Goal: Task Accomplishment & Management: Complete application form

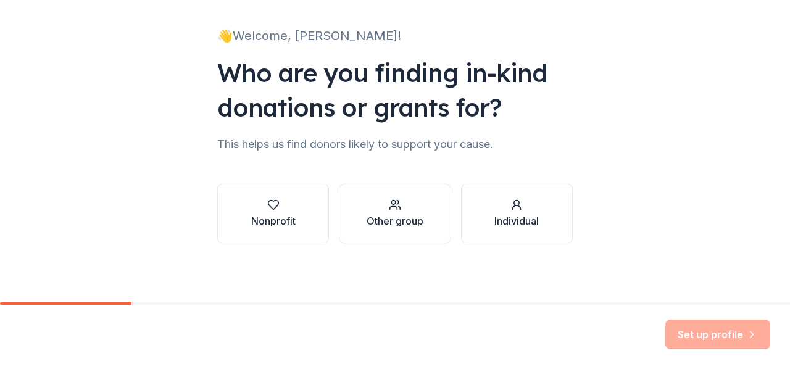
scroll to position [69, 0]
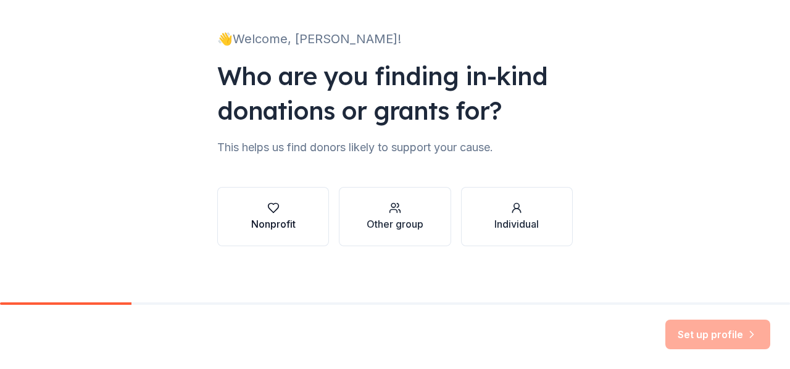
click at [278, 218] on div "Nonprofit" at bounding box center [273, 224] width 44 height 15
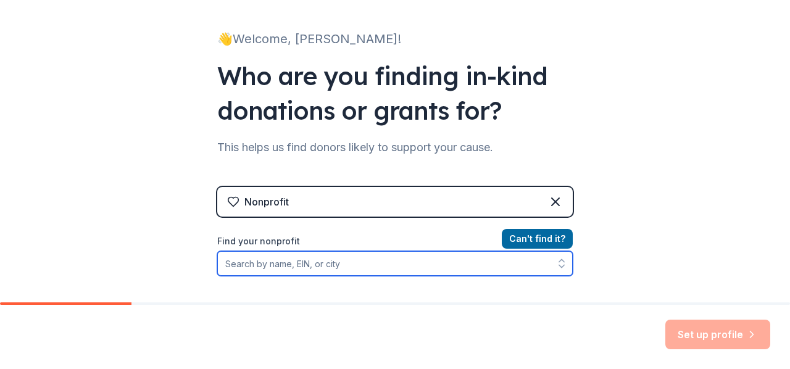
click at [406, 266] on input "Find your nonprofit" at bounding box center [395, 263] width 356 height 25
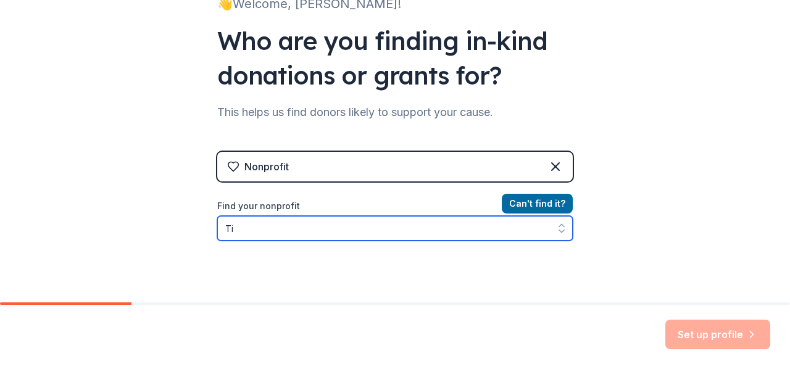
type input "T"
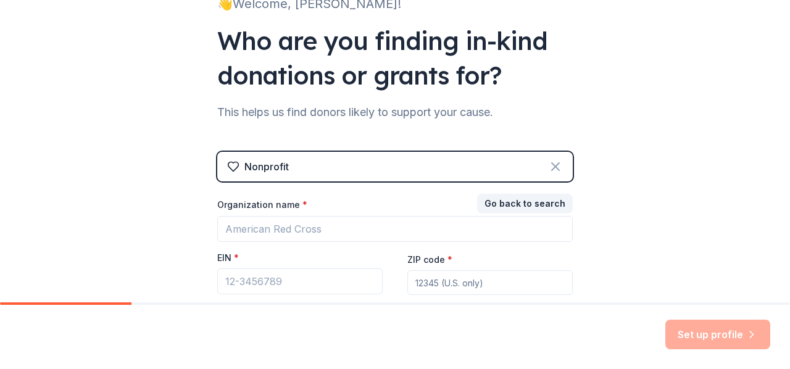
click at [552, 167] on icon at bounding box center [555, 166] width 7 height 7
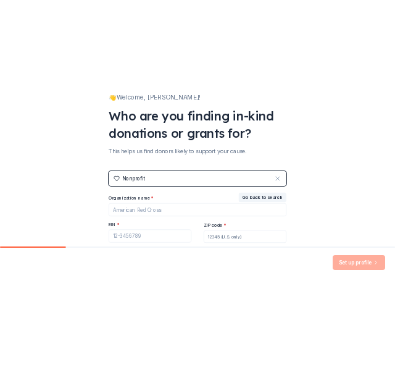
scroll to position [72, 0]
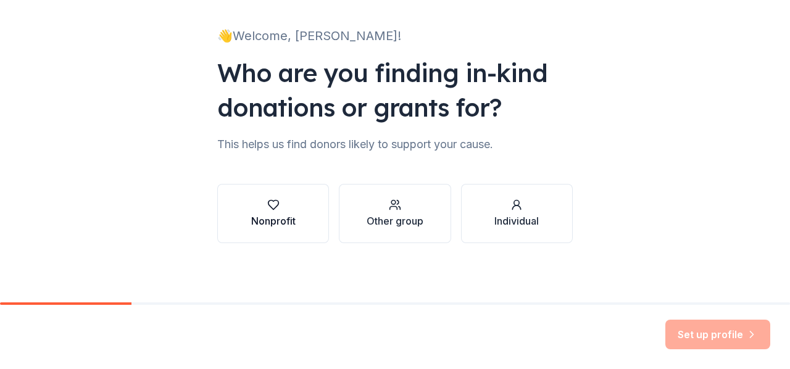
click at [251, 214] on div "Nonprofit" at bounding box center [273, 221] width 44 height 15
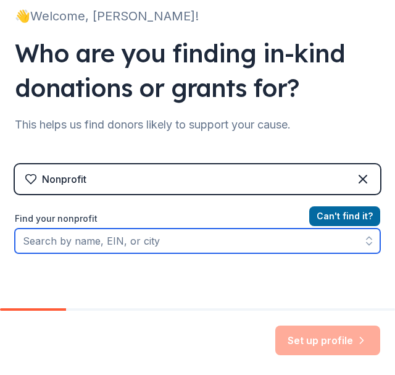
click at [83, 243] on input "Find your nonprofit" at bounding box center [197, 240] width 365 height 25
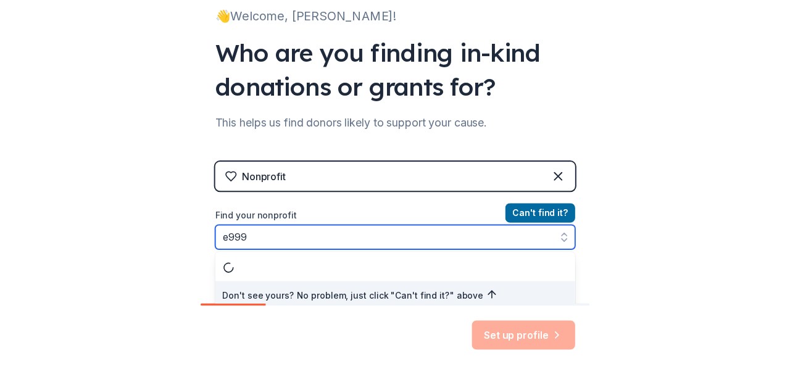
scroll to position [79, 0]
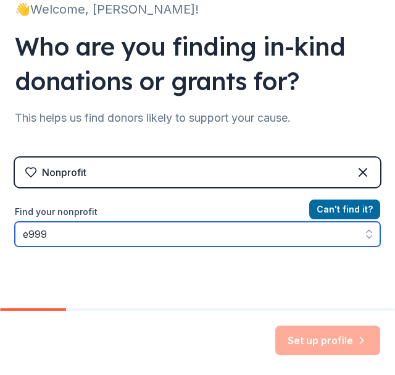
type input "e99"
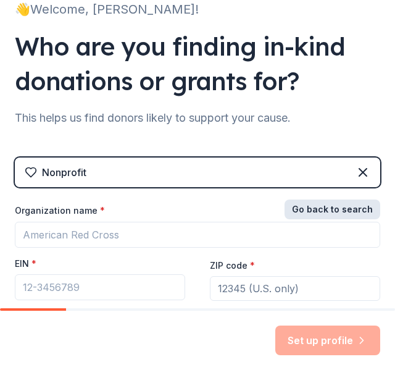
click at [309, 212] on button "Go back to search" at bounding box center [333, 209] width 96 height 20
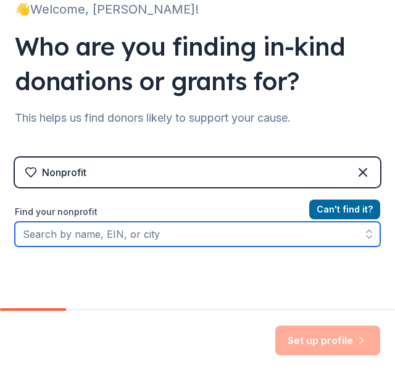
click at [170, 239] on input "Find your nonprofit" at bounding box center [197, 234] width 365 height 25
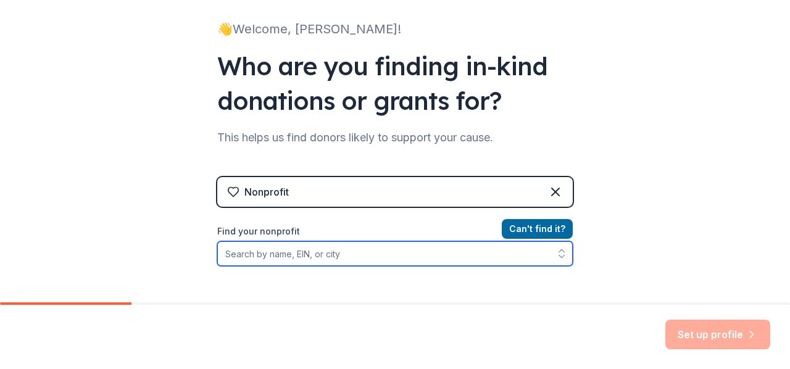
paste input "36-6005688"
type input "36-6005688"
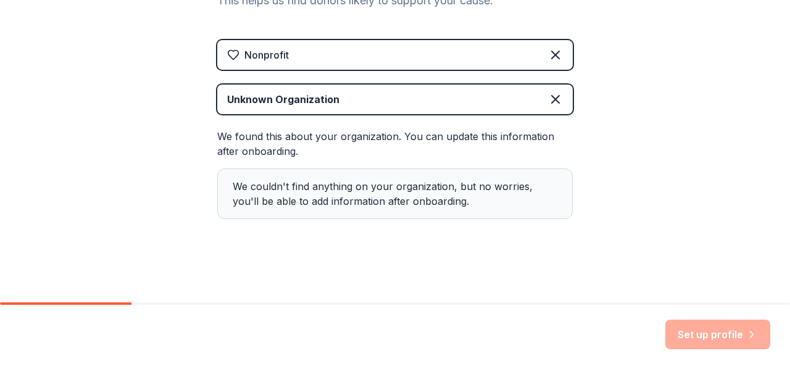
scroll to position [216, 0]
click at [363, 198] on div "We couldn't find anything on your organization, but no worries, you'll be able …" at bounding box center [395, 194] width 356 height 51
click at [259, 188] on div "We couldn't find anything on your organization, but no worries, you'll be able …" at bounding box center [395, 194] width 356 height 51
click at [263, 143] on div "We found this about your organization. You can update this information after on…" at bounding box center [395, 174] width 356 height 90
click at [708, 333] on div "Set up profile" at bounding box center [717, 335] width 105 height 30
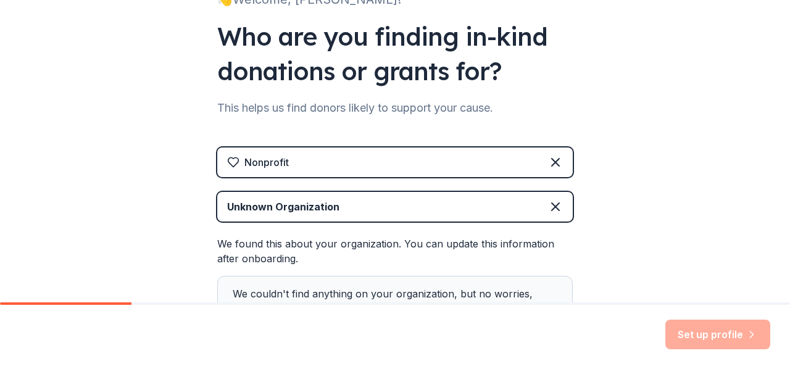
scroll to position [109, 0]
click at [332, 204] on div "Unknown Organization" at bounding box center [283, 206] width 112 height 15
click at [553, 206] on icon at bounding box center [555, 206] width 15 height 15
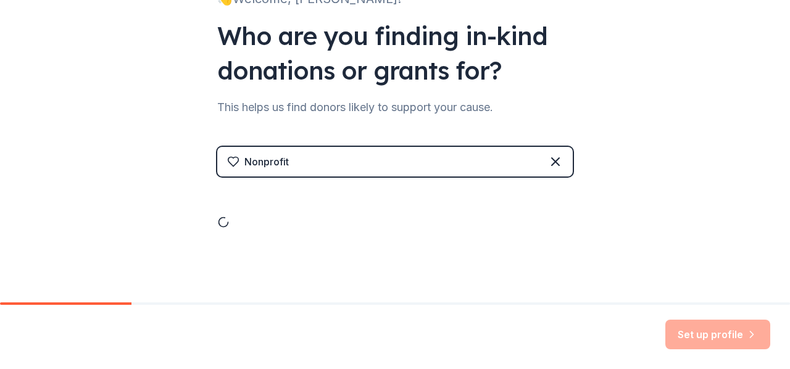
scroll to position [72, 0]
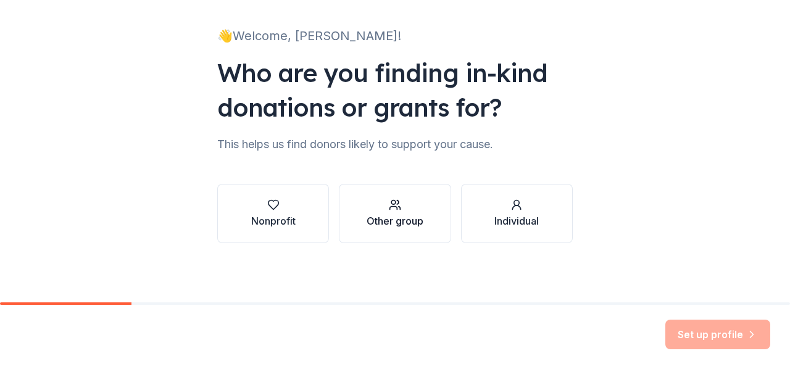
click at [380, 214] on div "Other group" at bounding box center [395, 221] width 57 height 15
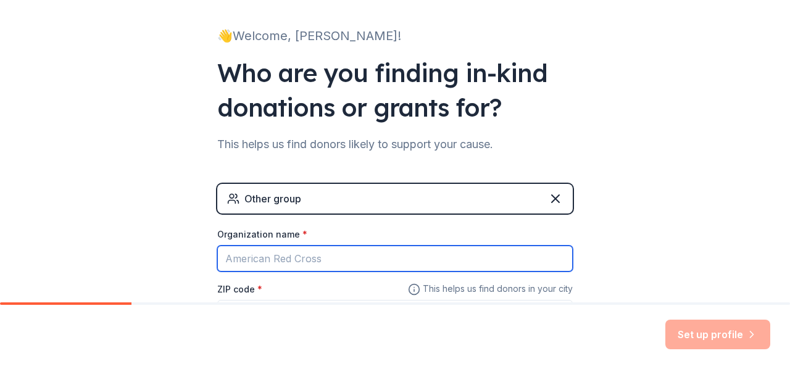
click at [330, 257] on input "Organization name *" at bounding box center [395, 259] width 356 height 26
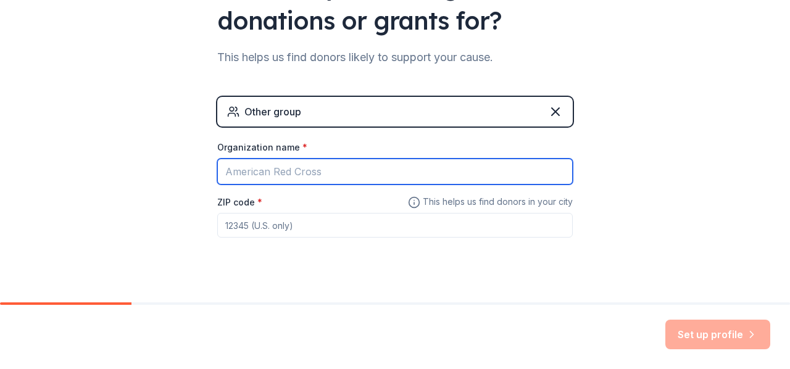
scroll to position [178, 0]
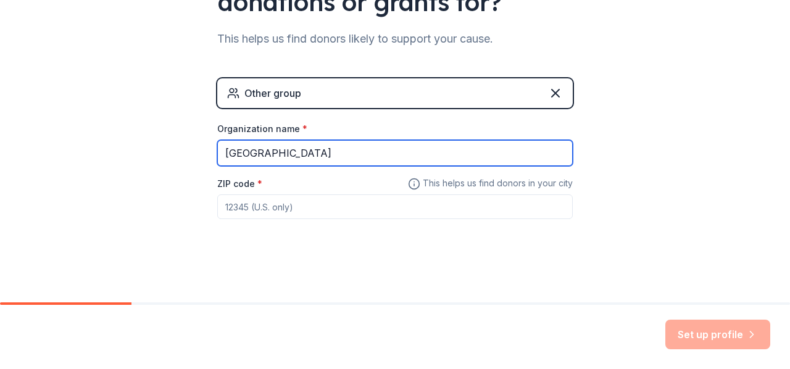
type input "Timber Ridge Middle School"
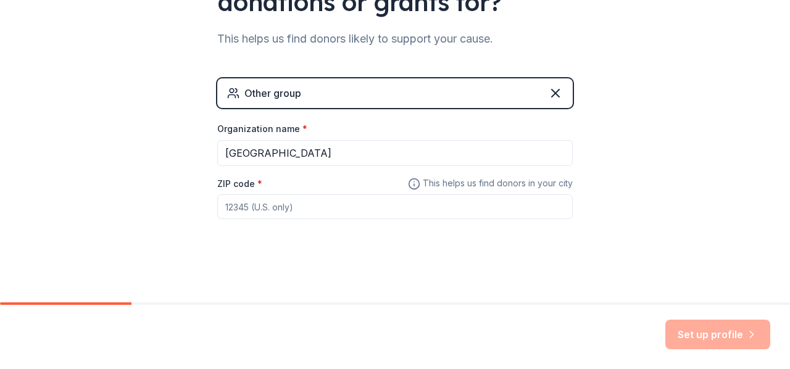
click at [235, 206] on input "ZIP code *" at bounding box center [395, 206] width 356 height 25
paste input "60586"
type input "60586"
click at [691, 332] on button "Set up profile" at bounding box center [717, 335] width 105 height 30
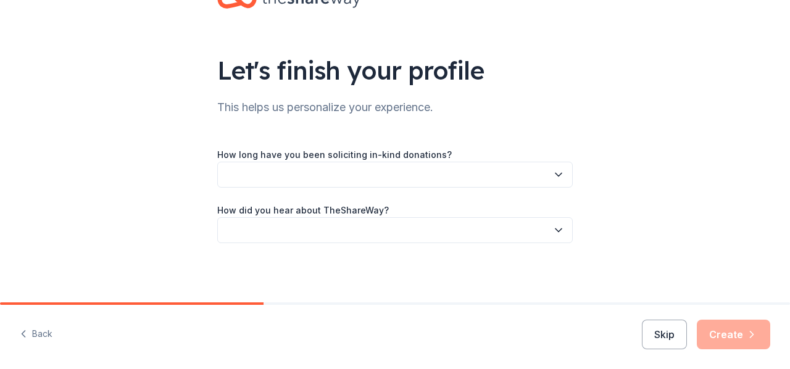
scroll to position [44, 0]
click at [553, 175] on icon "button" at bounding box center [559, 175] width 12 height 12
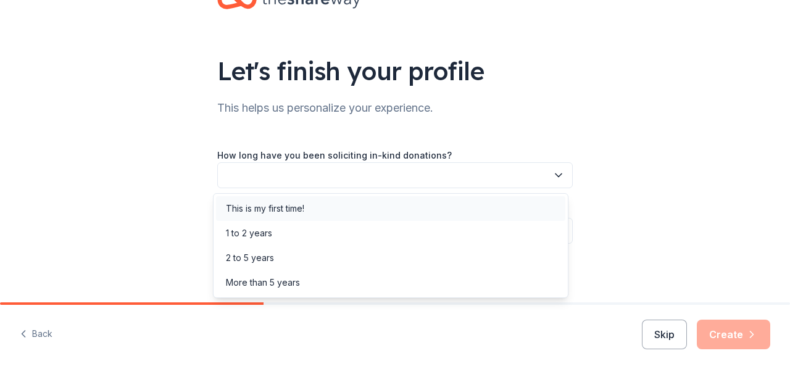
click at [282, 211] on div "This is my first time!" at bounding box center [265, 208] width 78 height 15
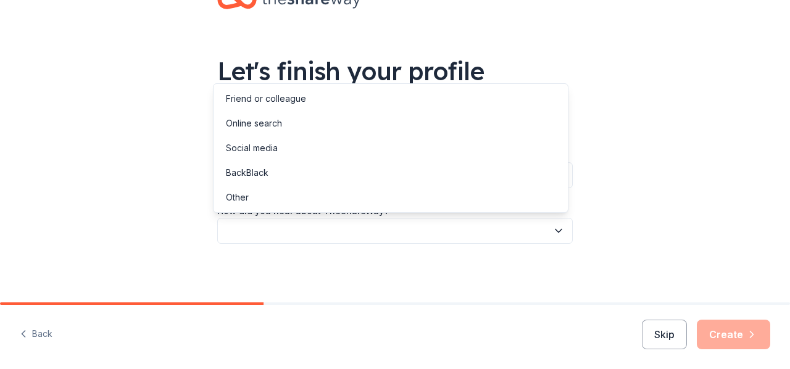
click at [554, 232] on icon "button" at bounding box center [559, 231] width 12 height 12
click at [486, 102] on div "Friend or colleague" at bounding box center [390, 98] width 349 height 25
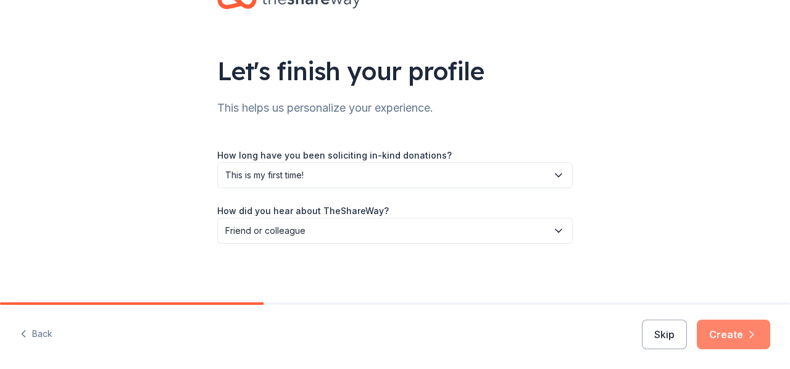
click at [725, 332] on button "Create" at bounding box center [733, 335] width 73 height 30
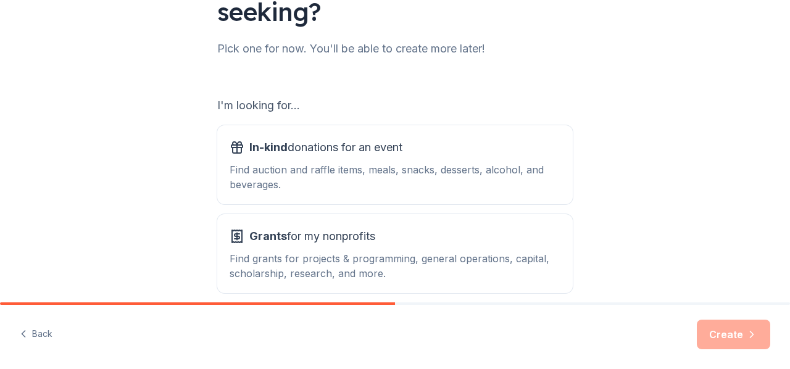
scroll to position [147, 0]
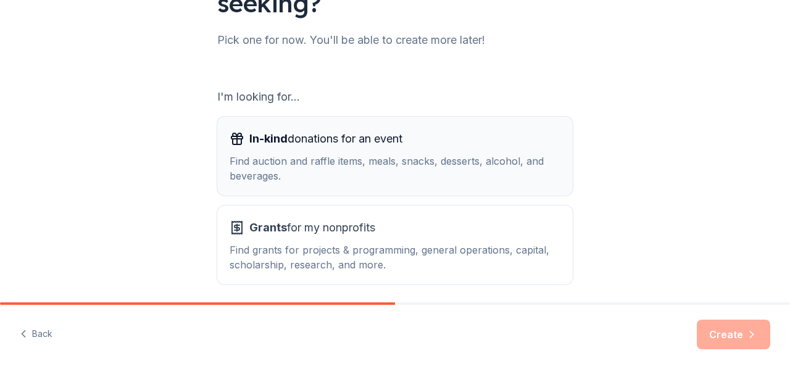
click at [369, 166] on div "Find auction and raffle items, meals, snacks, desserts, alcohol, and beverages." at bounding box center [395, 169] width 331 height 30
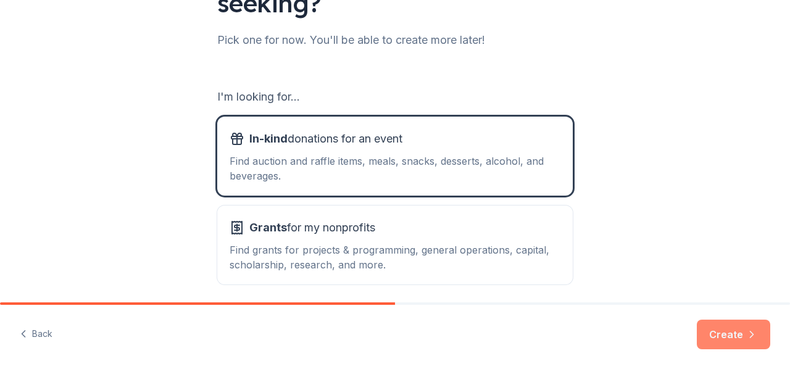
click at [728, 335] on button "Create" at bounding box center [733, 335] width 73 height 30
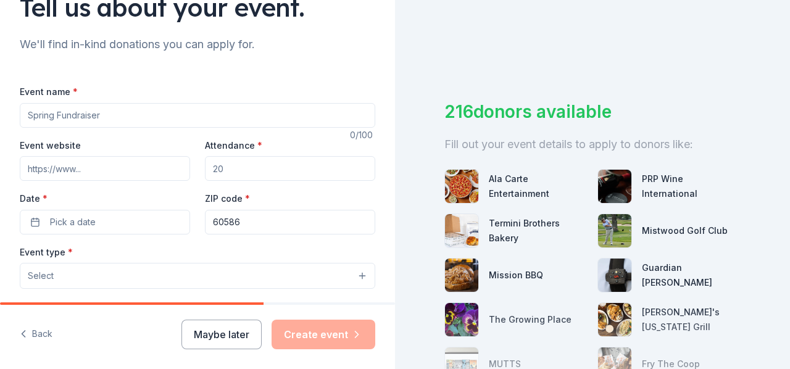
scroll to position [122, 0]
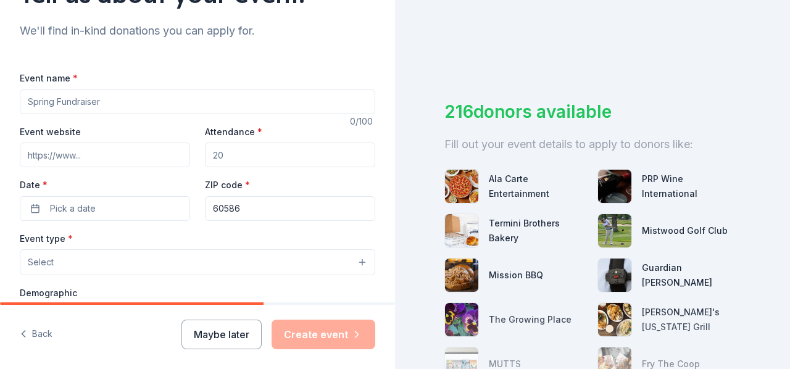
click at [110, 102] on input "Event name *" at bounding box center [198, 102] width 356 height 25
type input "3 vs. 3 Basketball Tournament"
click at [84, 155] on input "Event website" at bounding box center [105, 155] width 170 height 25
paste input "https://trms.psd202.org/"
type input "https://trms.psd202.org/"
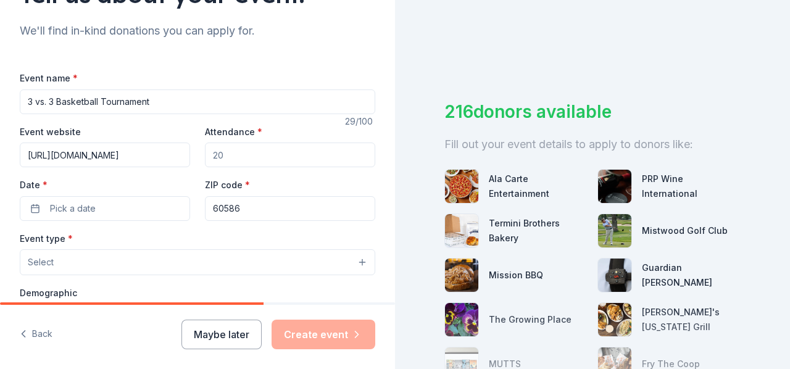
click at [228, 156] on input "Attendance *" at bounding box center [290, 155] width 170 height 25
type input "500"
click at [36, 212] on button "Pick a date" at bounding box center [105, 208] width 170 height 25
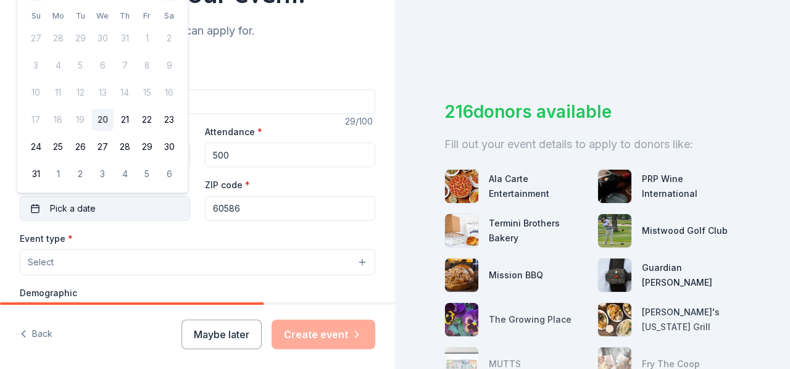
click at [86, 211] on span "Pick a date" at bounding box center [73, 208] width 46 height 15
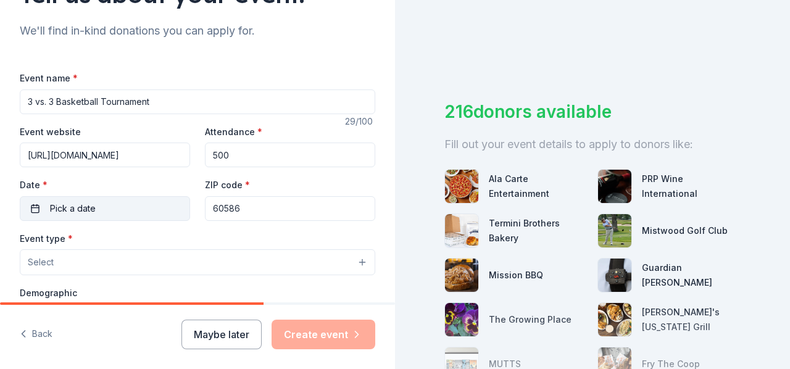
click at [86, 211] on span "Pick a date" at bounding box center [73, 208] width 46 height 15
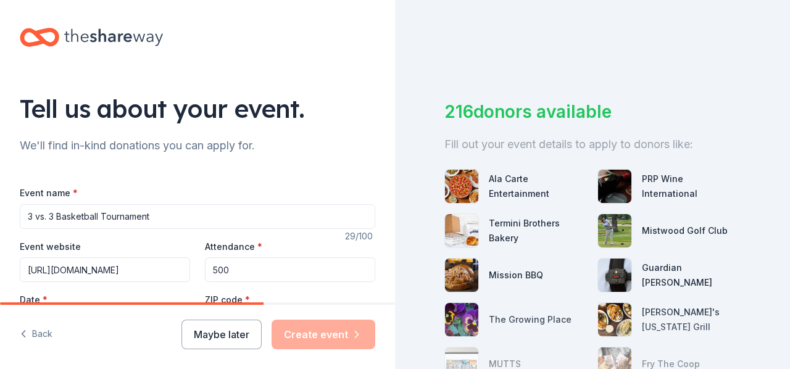
scroll to position [0, 0]
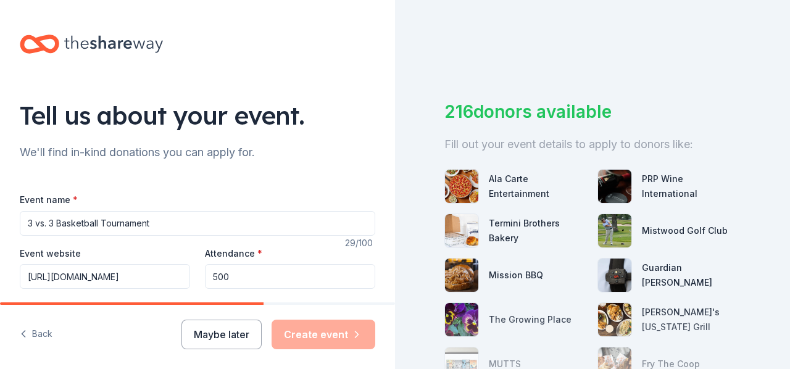
drag, startPoint x: 395, startPoint y: 34, endPoint x: 398, endPoint y: 64, distance: 29.7
click at [398, 64] on div "216 donors available Fill out your event details to apply to donors like: Ala C…" at bounding box center [592, 184] width 395 height 369
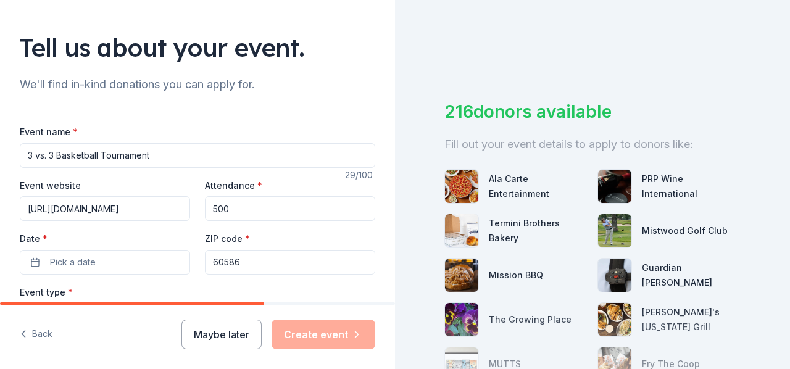
scroll to position [70, 0]
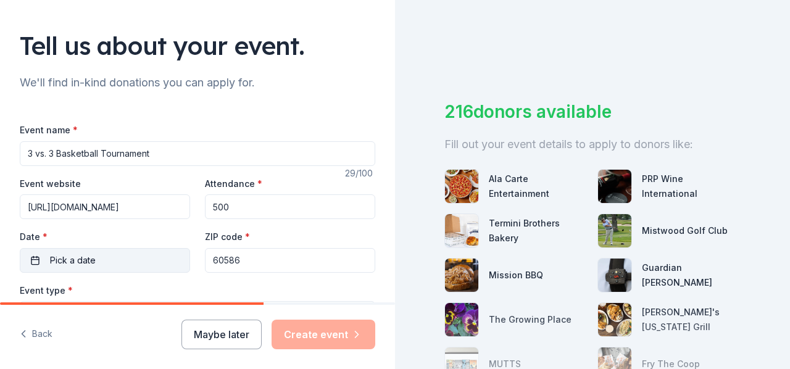
click at [46, 259] on button "Pick a date" at bounding box center [105, 260] width 170 height 25
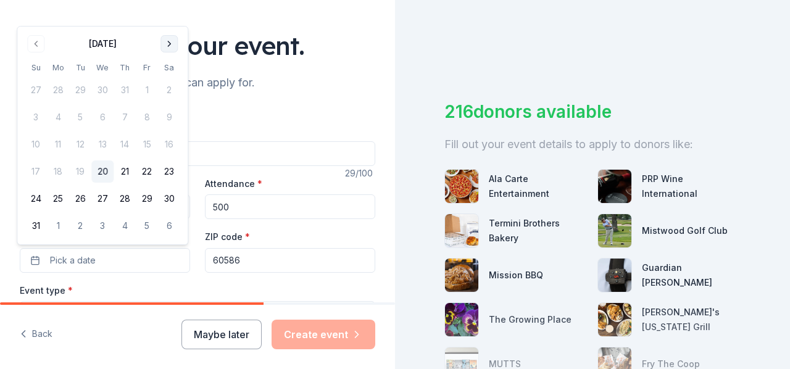
click at [167, 46] on button "Go to next month" at bounding box center [169, 43] width 17 height 17
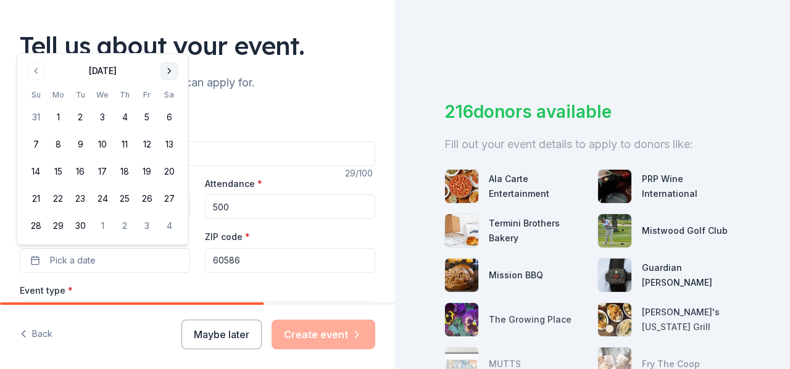
click at [167, 46] on body "Tell us about your event. We'll find in-kind donations you can apply for. Event…" at bounding box center [395, 184] width 790 height 369
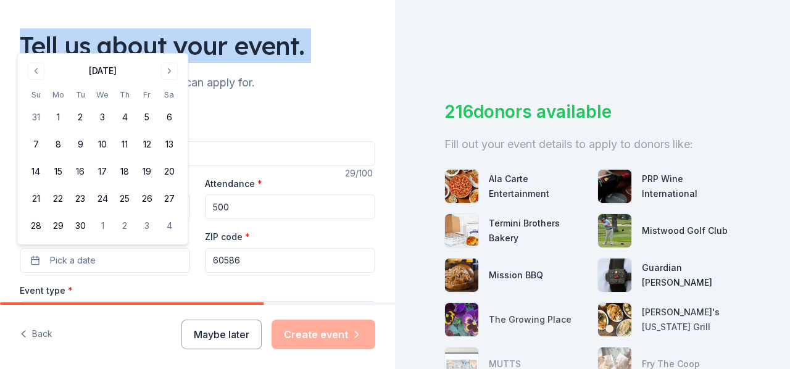
click at [167, 46] on div "Tell us about your event." at bounding box center [198, 45] width 356 height 35
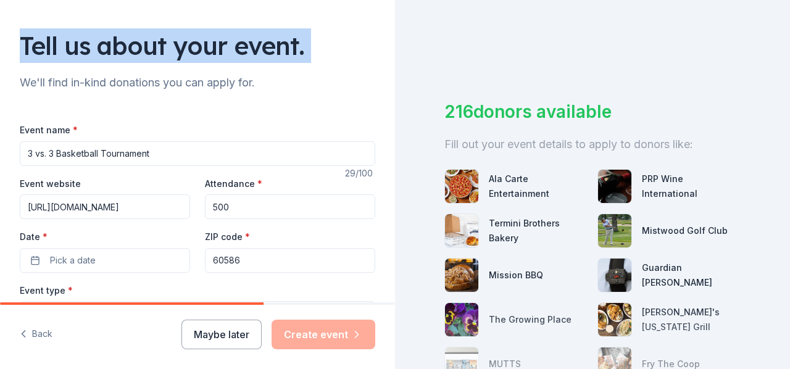
click at [167, 46] on div "Tell us about your event." at bounding box center [198, 45] width 356 height 35
click at [73, 256] on span "Pick a date" at bounding box center [73, 260] width 46 height 15
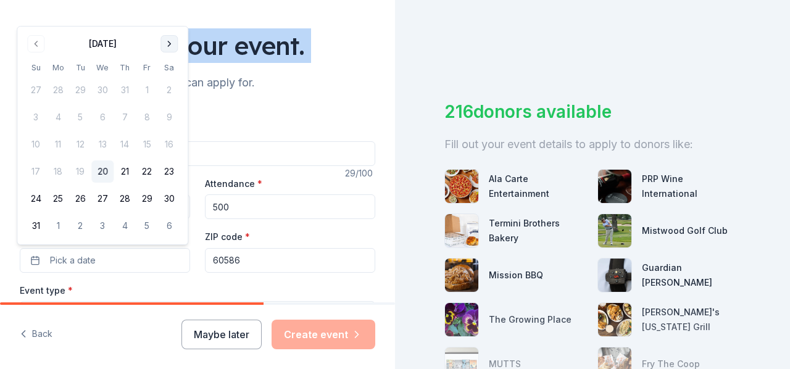
click at [167, 46] on button "Go to next month" at bounding box center [169, 43] width 17 height 17
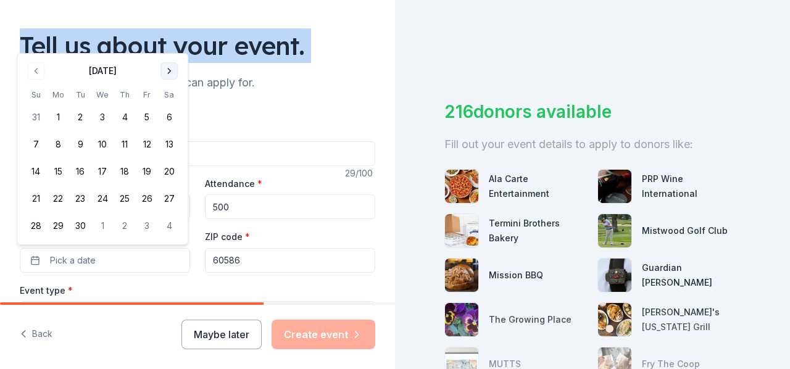
click at [169, 72] on button "Go to next month" at bounding box center [169, 70] width 17 height 17
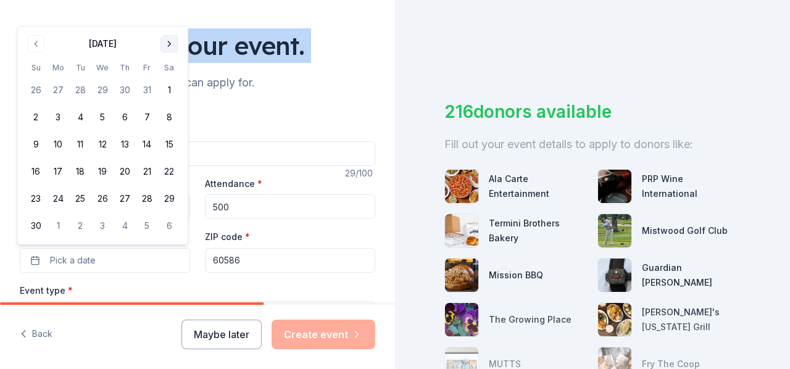
click at [169, 45] on button "Go to next month" at bounding box center [169, 43] width 17 height 17
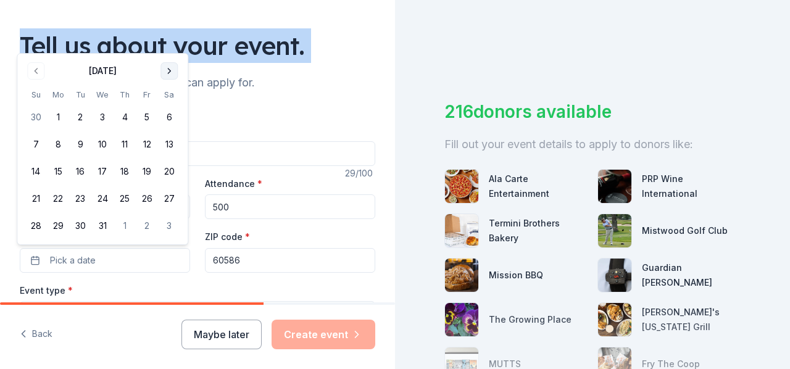
click at [168, 71] on button "Go to next month" at bounding box center [169, 70] width 17 height 17
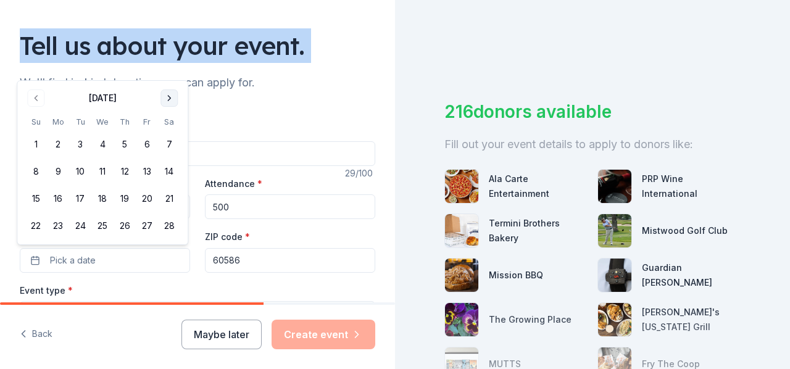
click at [168, 99] on button "Go to next month" at bounding box center [169, 98] width 17 height 17
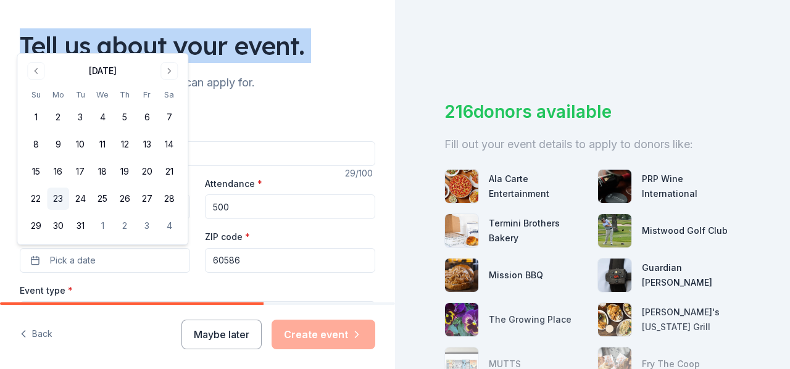
click at [59, 199] on button "23" at bounding box center [58, 199] width 22 height 22
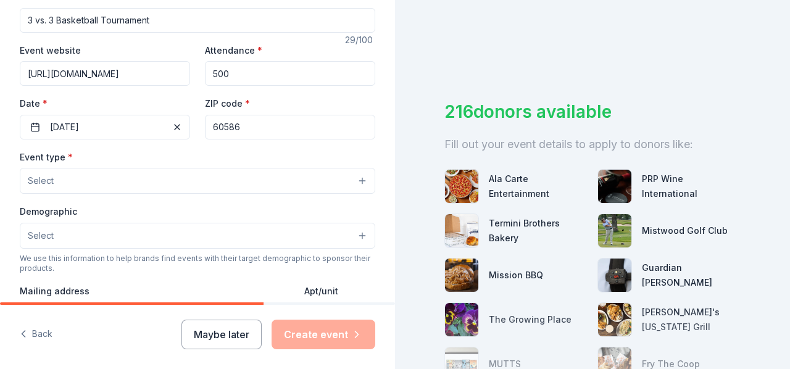
scroll to position [204, 0]
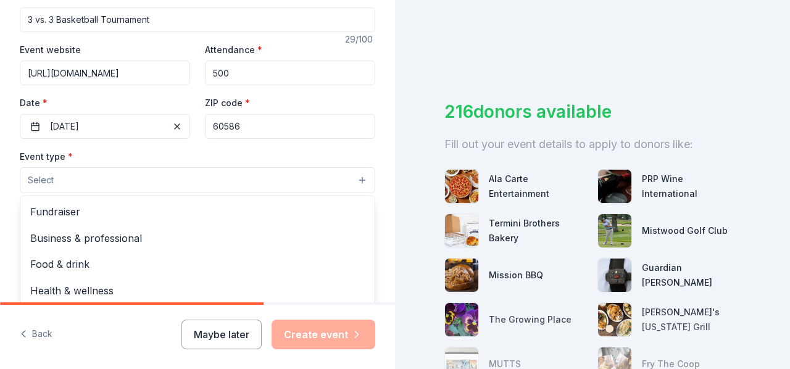
click at [352, 180] on button "Select" at bounding box center [198, 180] width 356 height 26
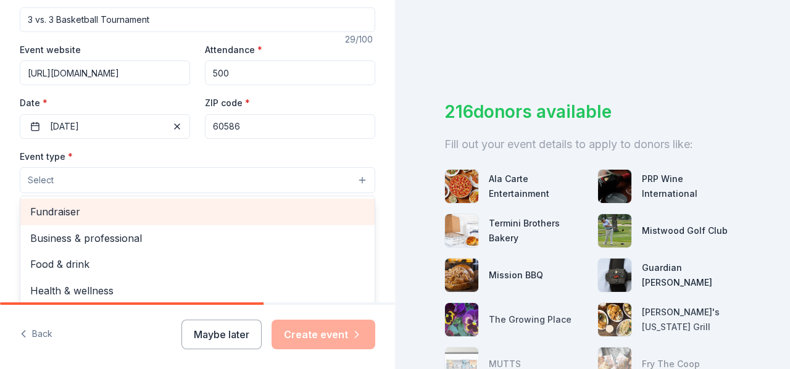
click at [63, 209] on span "Fundraiser" at bounding box center [197, 212] width 335 height 16
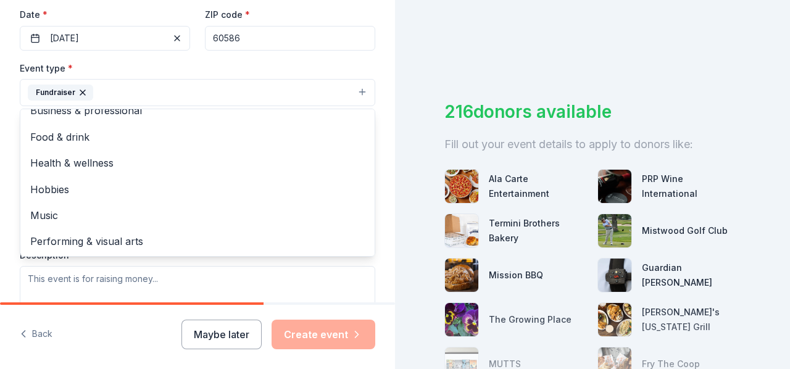
scroll to position [293, 0]
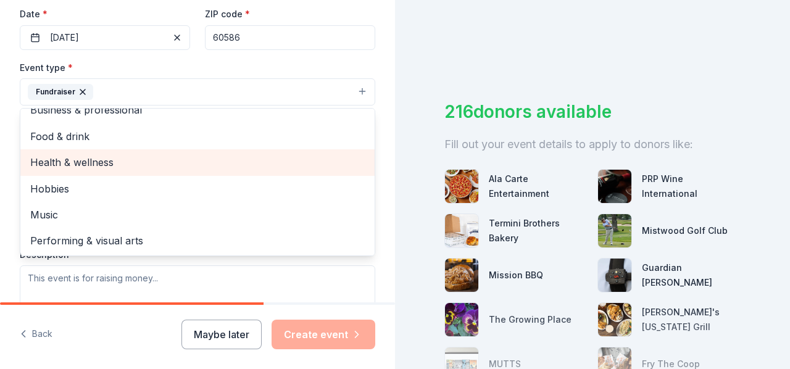
click at [219, 159] on span "Health & wellness" at bounding box center [197, 162] width 335 height 16
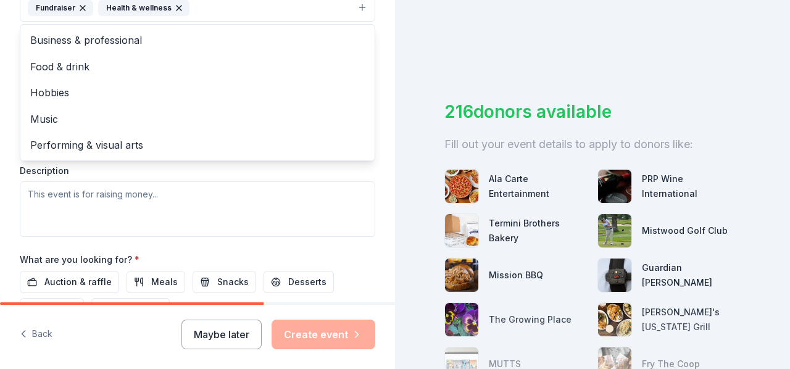
scroll to position [389, 0]
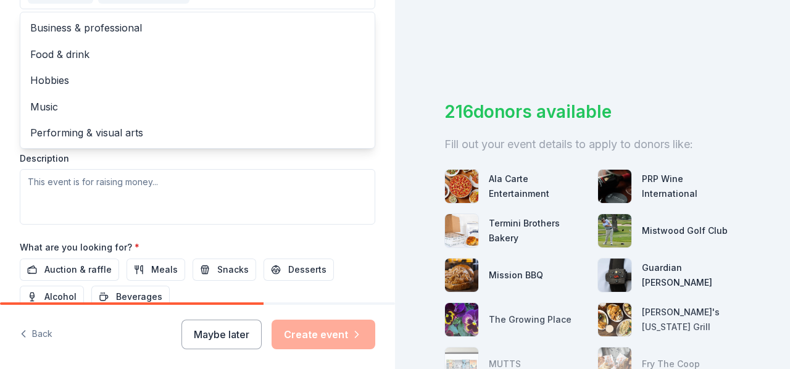
click at [117, 176] on div "Event type * Fundraiser Health & wellness Business & professional Food & drink …" at bounding box center [198, 94] width 356 height 261
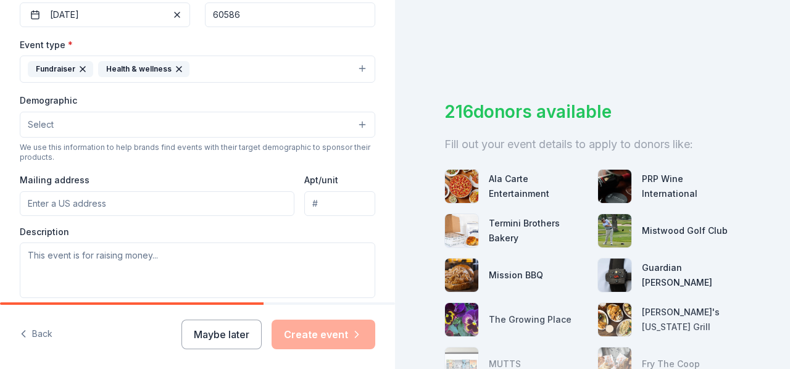
scroll to position [311, 0]
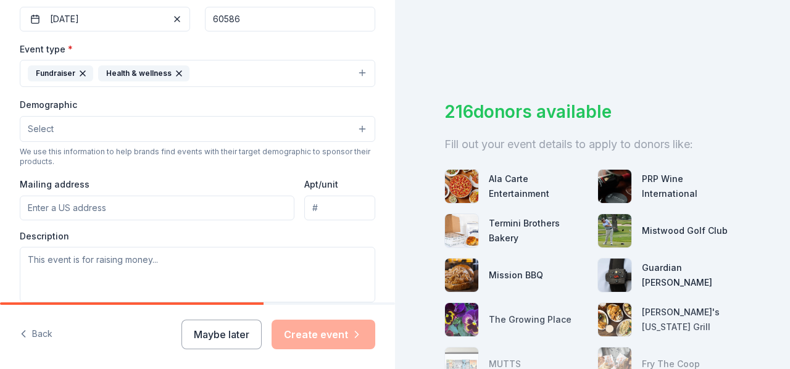
click at [354, 129] on button "Select" at bounding box center [198, 129] width 356 height 26
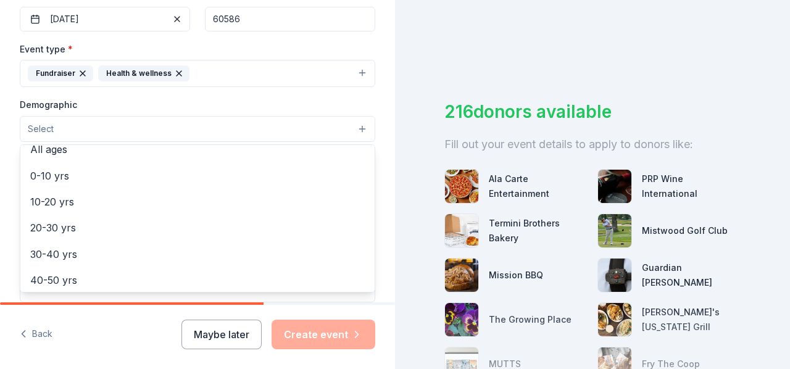
scroll to position [93, 0]
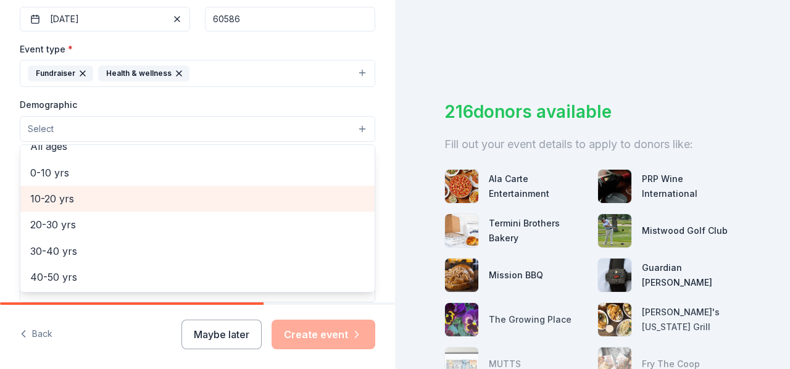
click at [211, 193] on span "10-20 yrs" at bounding box center [197, 199] width 335 height 16
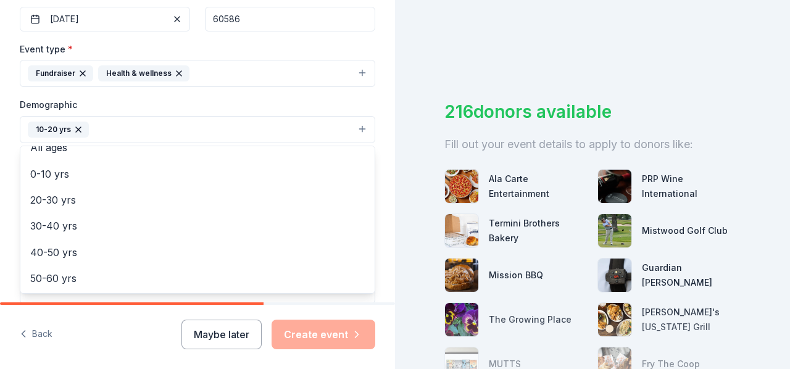
click at [373, 155] on div "Tell us about your event. We'll find in-kind donations you can apply for. Event…" at bounding box center [197, 101] width 395 height 824
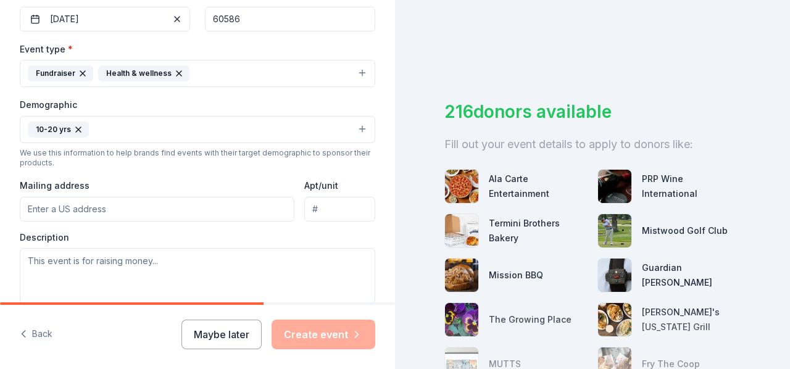
drag, startPoint x: 373, startPoint y: 155, endPoint x: 510, endPoint y: 71, distance: 160.2
click at [510, 71] on div "Tell us about your event. We'll find in-kind donations you can apply for. Event…" at bounding box center [395, 184] width 790 height 369
paste input "2101 Bronk Road"
type input "2101 Bronk Road, Plainfield, IL, 60586"
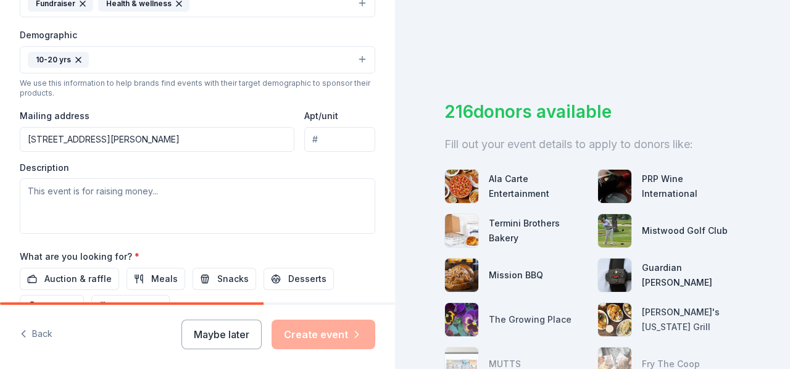
scroll to position [388, 0]
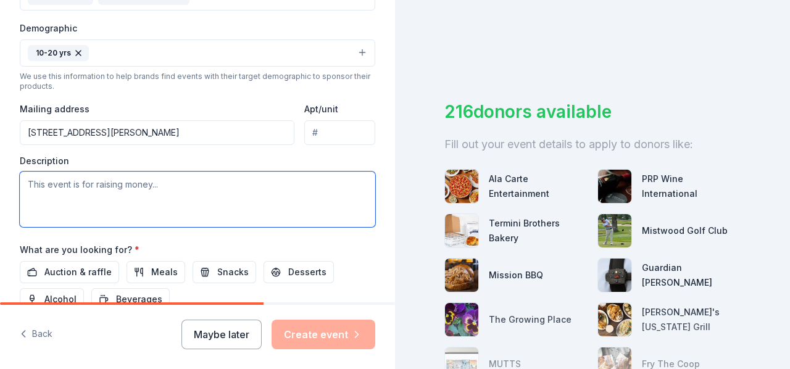
click at [125, 185] on textarea at bounding box center [198, 200] width 356 height 56
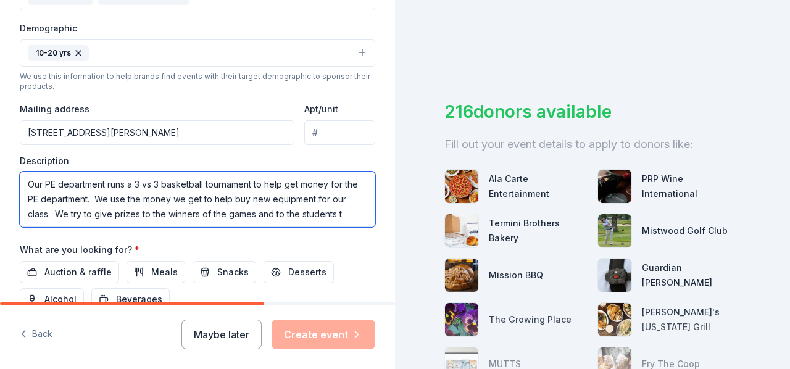
scroll to position [7, 0]
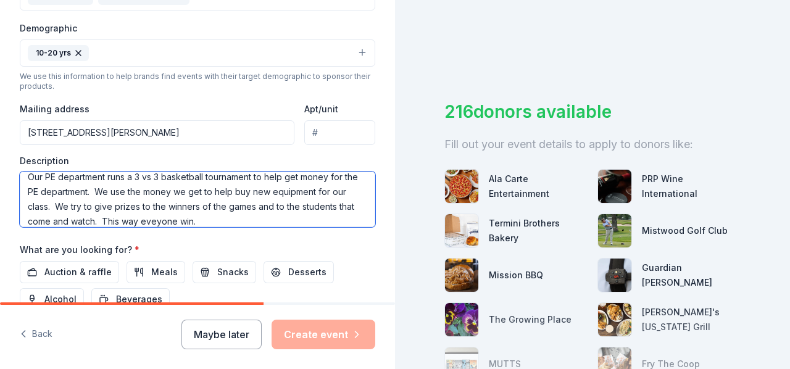
click at [215, 217] on textarea "Our PE department runs a 3 vs 3 basketball tournament to help get money for the…" at bounding box center [198, 200] width 356 height 56
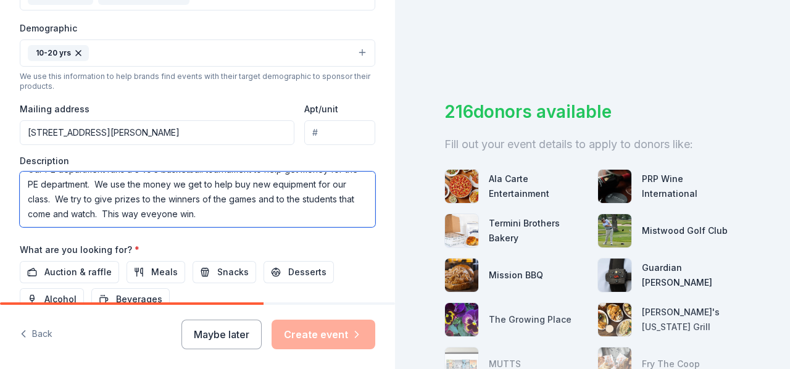
click at [215, 217] on textarea "Our PE department runs a 3 vs 3 basketball tournament to help get money for the…" at bounding box center [198, 200] width 356 height 56
click at [284, 213] on textarea "Our PE department runs a 3 vs 3 basketball tournament to help get money for the…" at bounding box center [198, 200] width 356 height 56
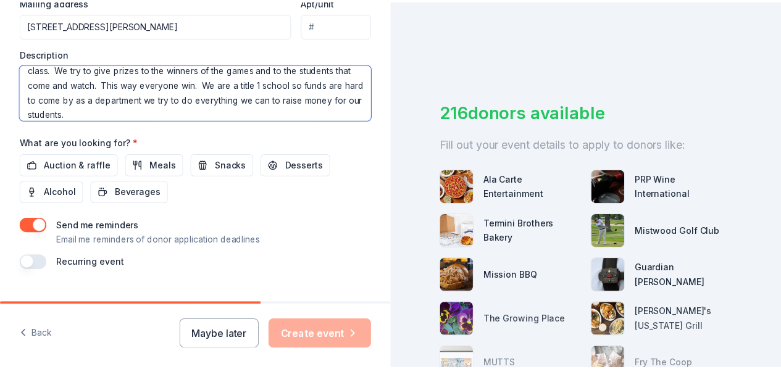
scroll to position [500, 0]
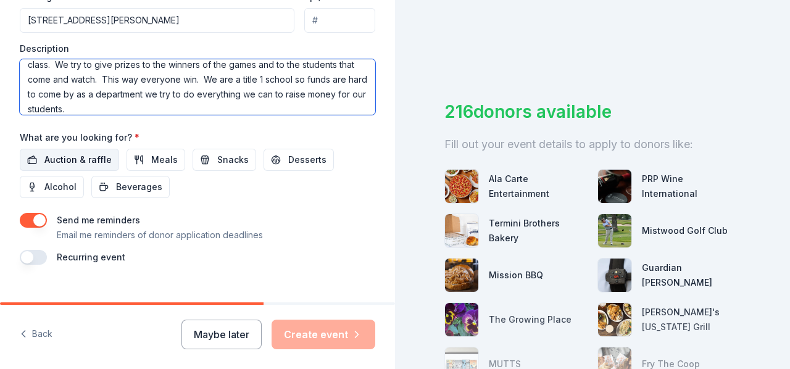
type textarea "Our PE department runs a 3 vs 3 basketball tournament to help get money for the…"
click at [65, 155] on span "Auction & raffle" at bounding box center [77, 159] width 67 height 15
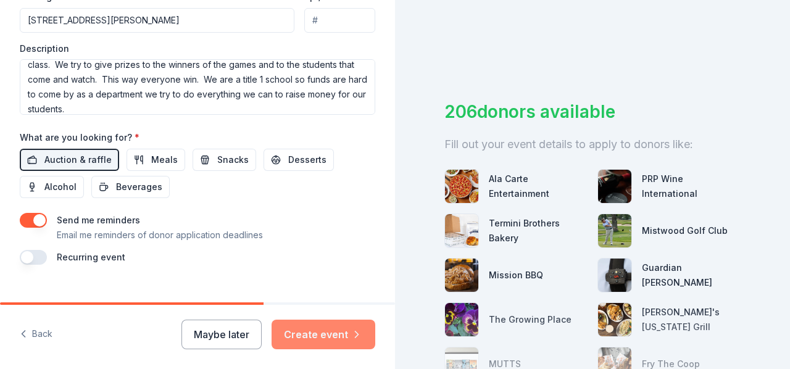
click at [323, 336] on button "Create event" at bounding box center [324, 335] width 104 height 30
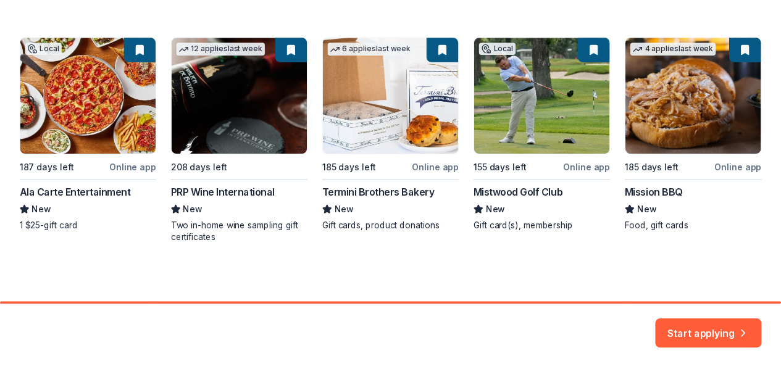
scroll to position [215, 0]
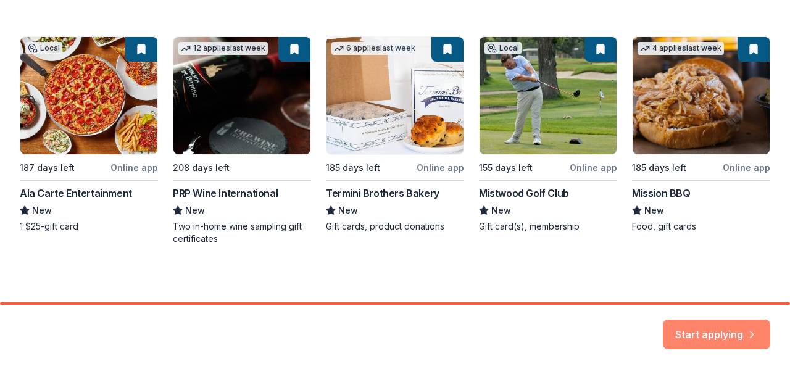
click at [709, 329] on button "Start applying" at bounding box center [716, 327] width 107 height 30
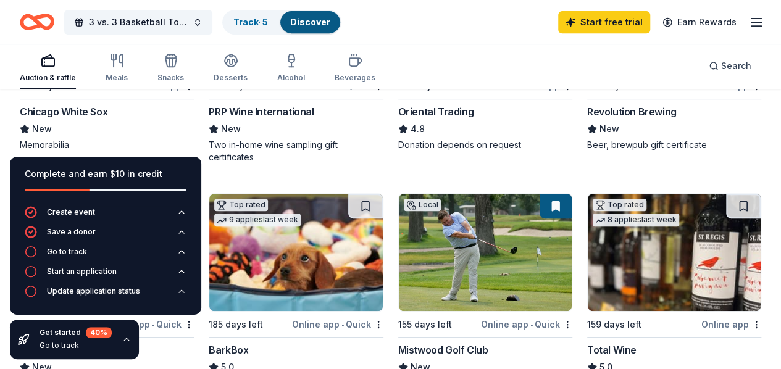
scroll to position [272, 0]
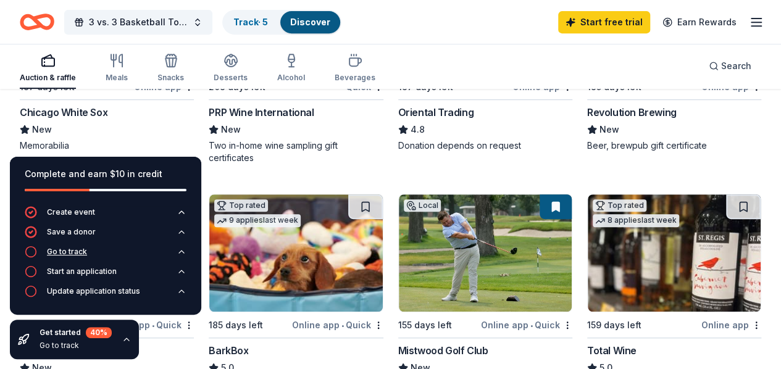
click at [181, 247] on icon "button" at bounding box center [182, 252] width 10 height 10
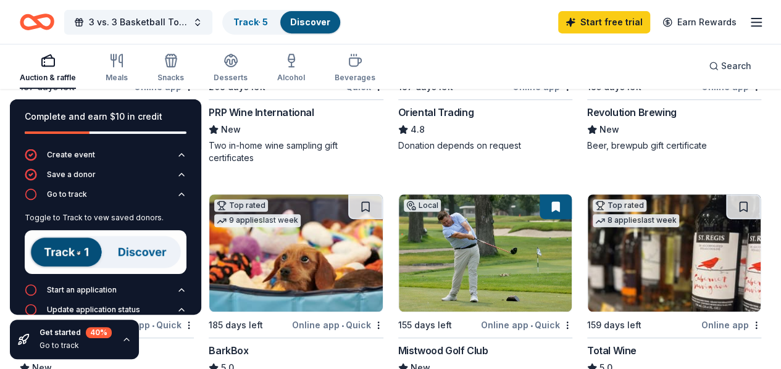
click at [177, 196] on icon "button" at bounding box center [182, 195] width 10 height 10
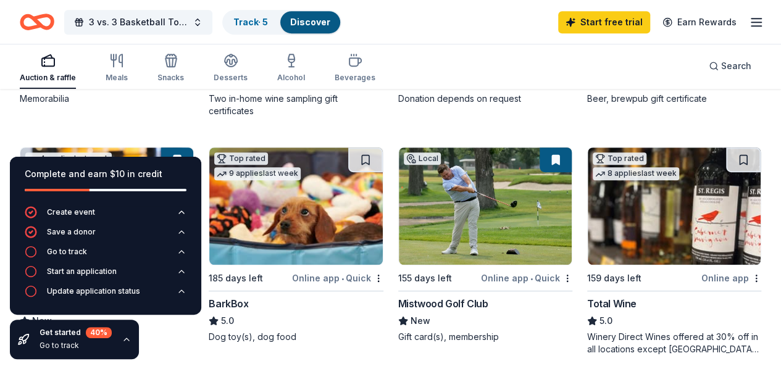
scroll to position [311, 0]
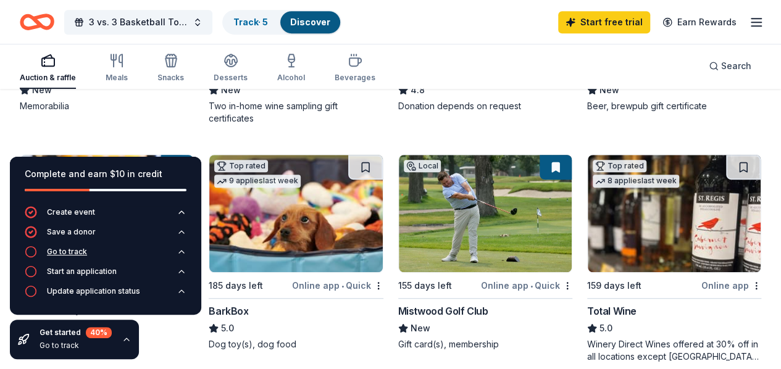
click at [178, 252] on icon "button" at bounding box center [182, 252] width 10 height 10
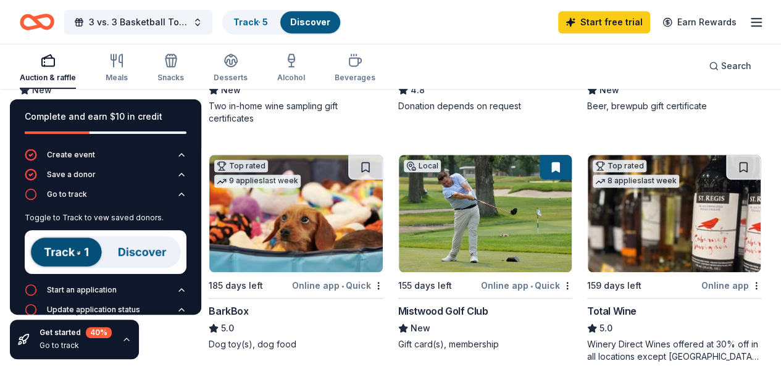
click at [63, 249] on img at bounding box center [106, 252] width 162 height 44
click at [177, 196] on icon "button" at bounding box center [182, 195] width 10 height 10
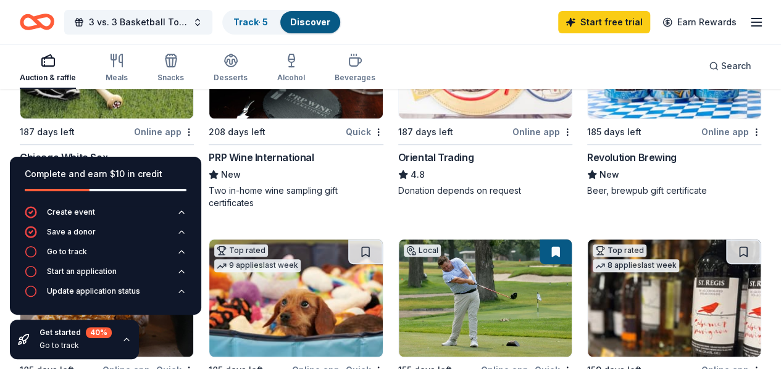
scroll to position [221, 0]
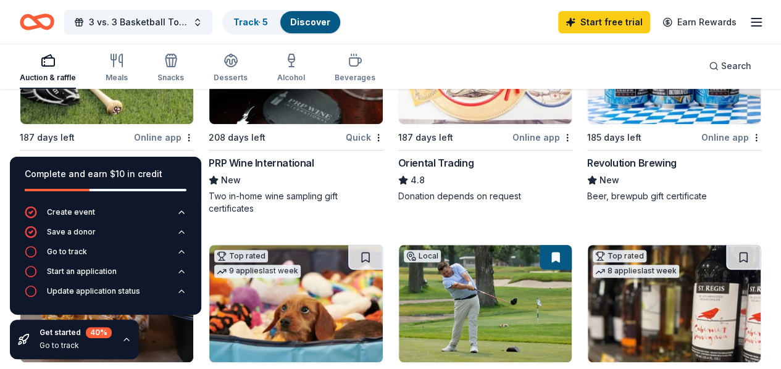
click at [134, 134] on div "Online app" at bounding box center [164, 137] width 60 height 15
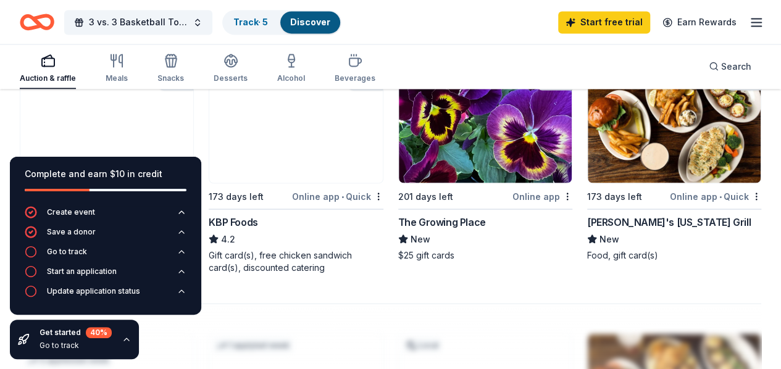
scroll to position [1109, 0]
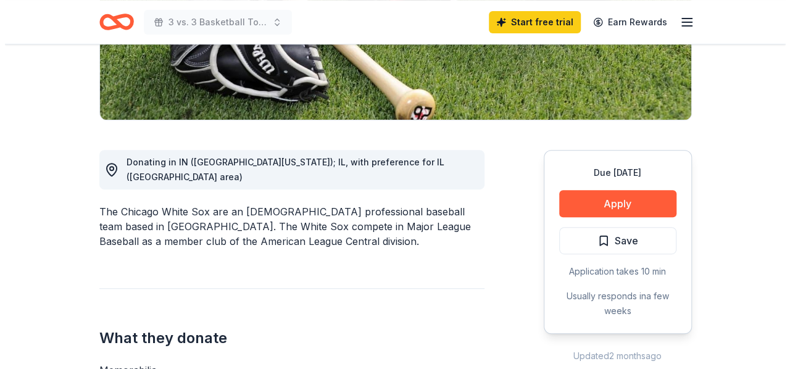
scroll to position [254, 0]
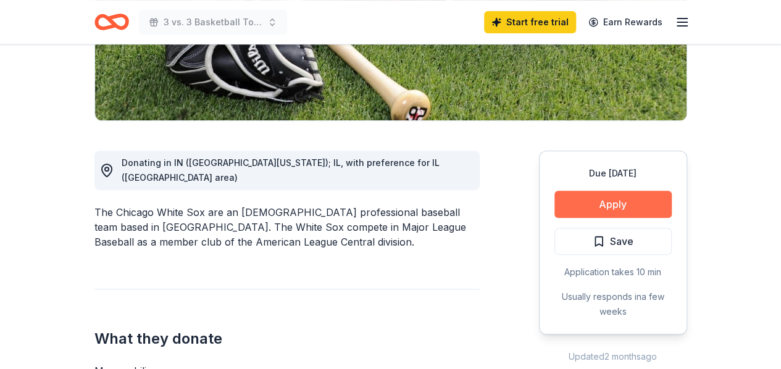
click at [631, 200] on button "Apply" at bounding box center [612, 204] width 117 height 27
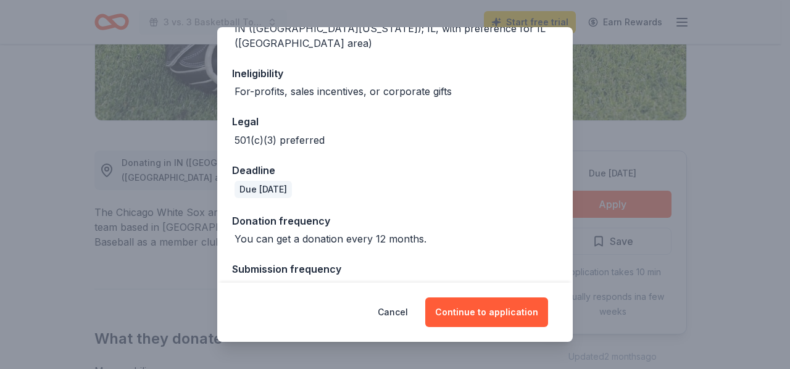
scroll to position [177, 0]
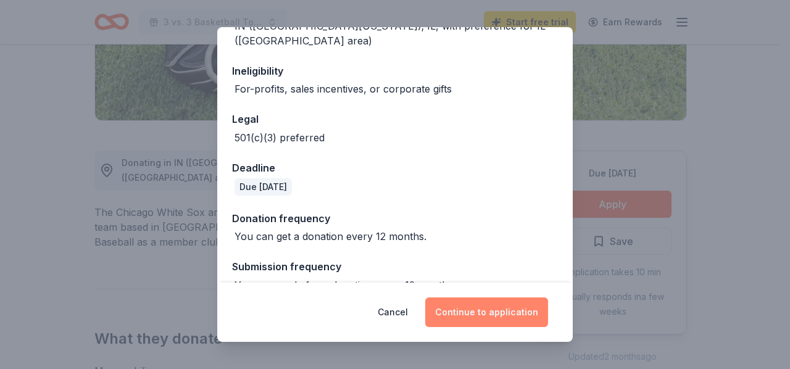
click at [494, 309] on button "Continue to application" at bounding box center [486, 313] width 123 height 30
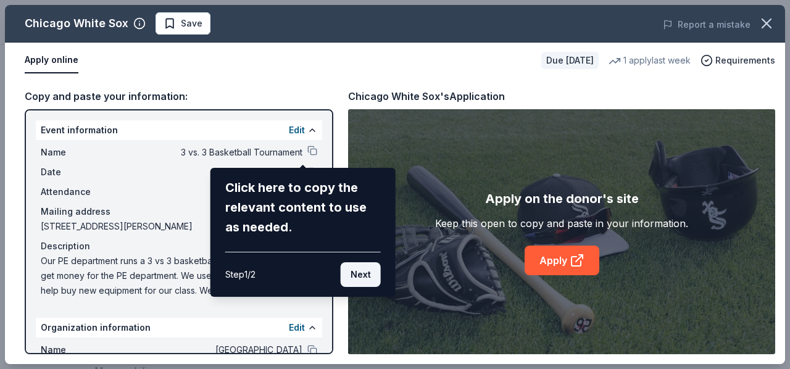
click at [363, 282] on button "Next" at bounding box center [361, 274] width 40 height 25
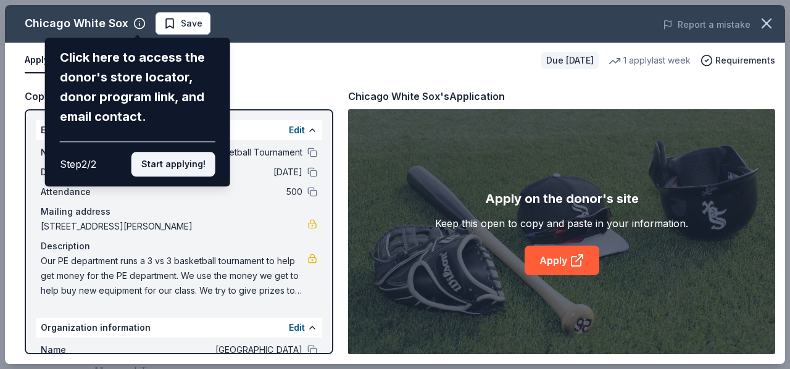
click at [183, 159] on button "Start applying!" at bounding box center [173, 164] width 84 height 25
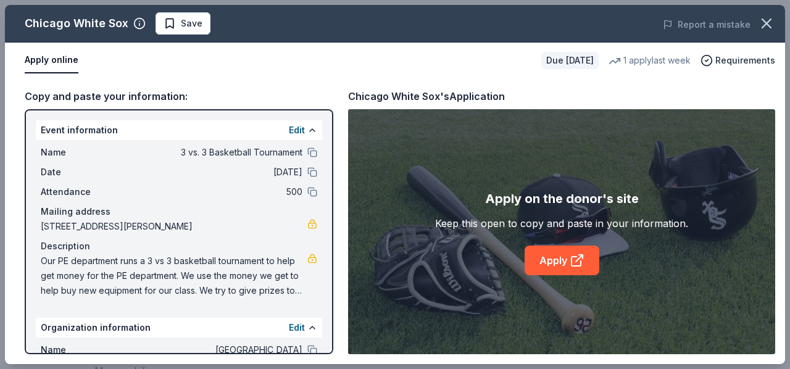
scroll to position [93, 0]
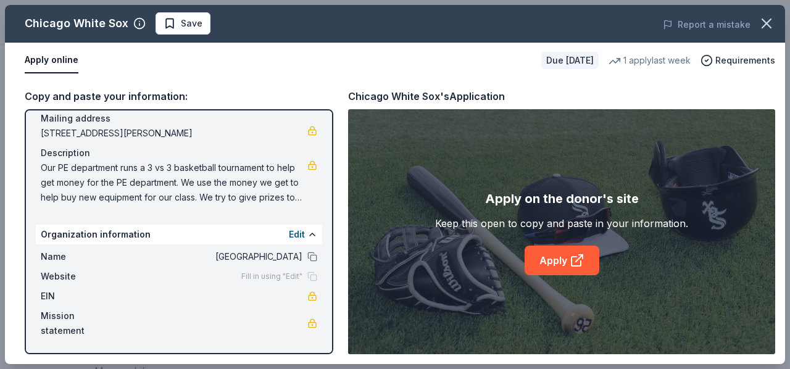
click at [274, 276] on span "Fill in using "Edit"" at bounding box center [271, 277] width 61 height 10
click at [307, 295] on link at bounding box center [312, 296] width 10 height 10
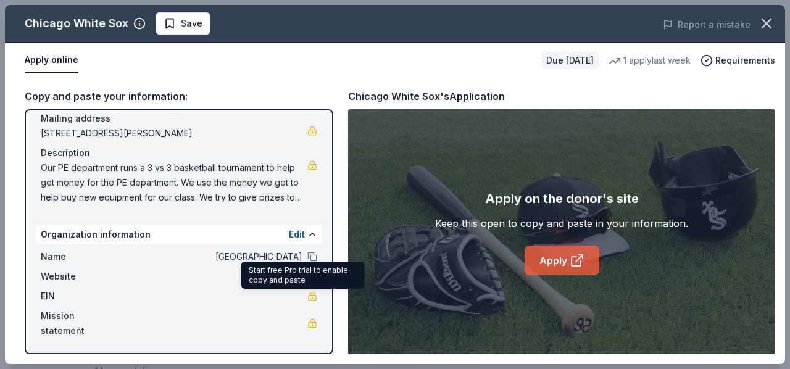
click at [552, 257] on link "Apply" at bounding box center [562, 261] width 75 height 30
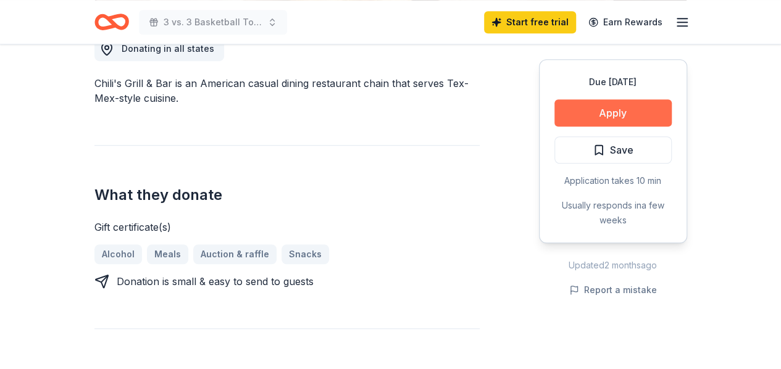
scroll to position [367, 0]
click at [614, 114] on button "Apply" at bounding box center [612, 112] width 117 height 27
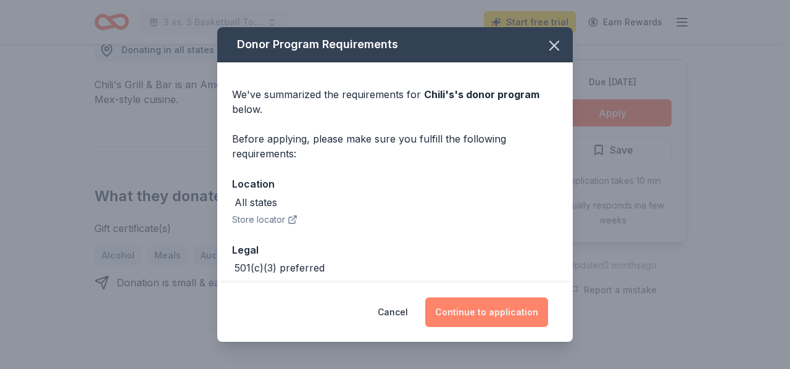
click at [510, 309] on button "Continue to application" at bounding box center [486, 313] width 123 height 30
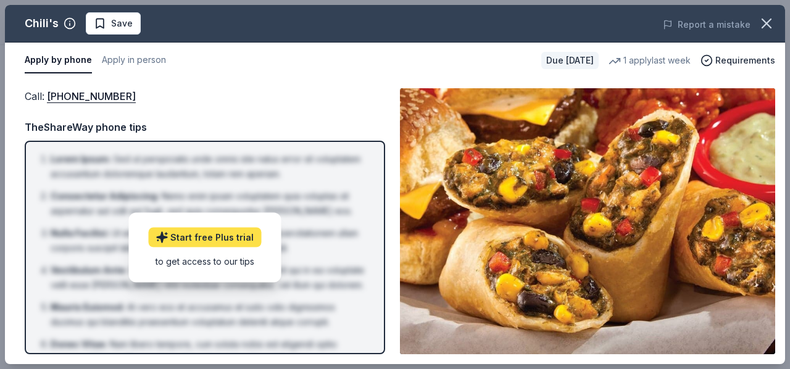
click at [198, 238] on link "Start free Plus trial" at bounding box center [204, 237] width 113 height 20
click at [40, 59] on button "Apply by phone" at bounding box center [58, 61] width 67 height 26
click at [746, 60] on span "Requirements" at bounding box center [745, 60] width 60 height 15
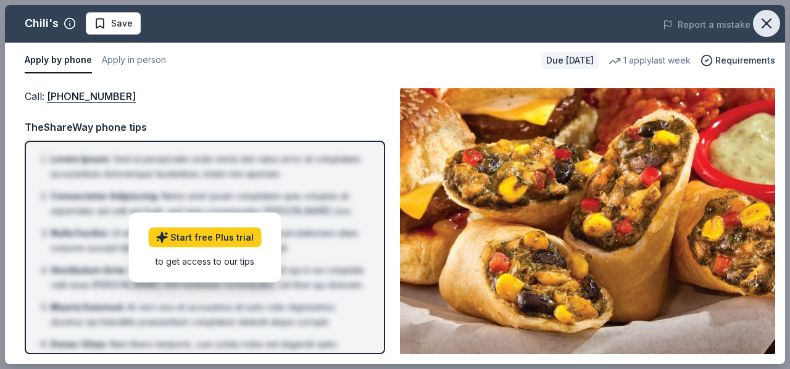
click at [765, 23] on icon "button" at bounding box center [766, 23] width 17 height 17
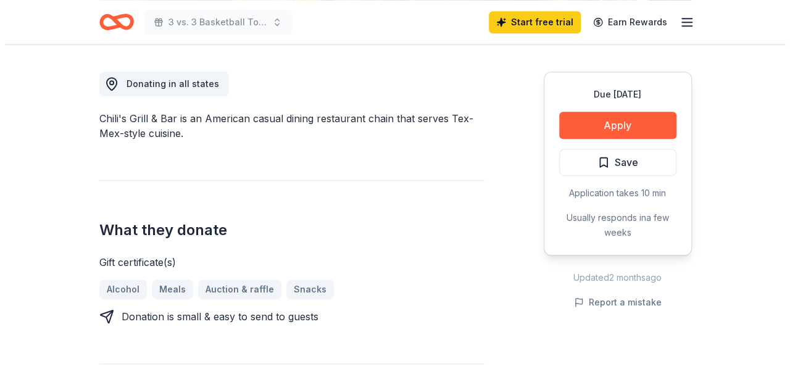
scroll to position [333, 0]
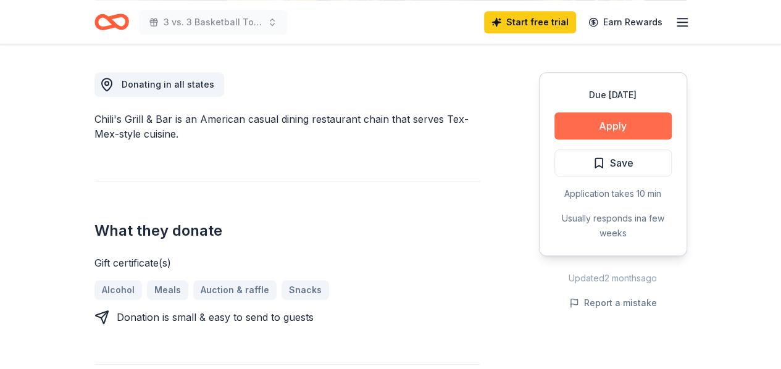
click at [606, 127] on button "Apply" at bounding box center [612, 125] width 117 height 27
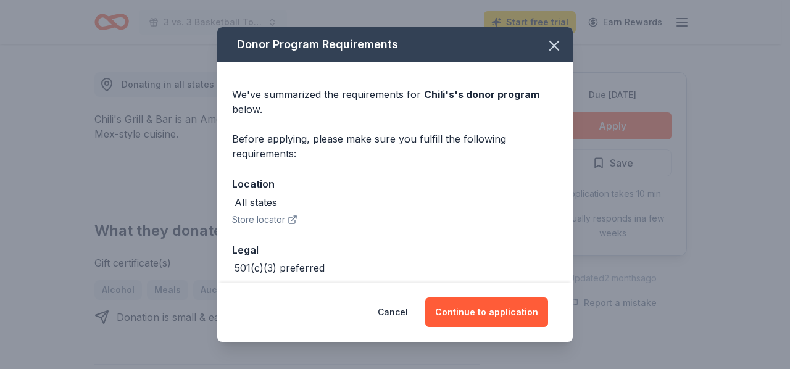
click at [292, 223] on icon "button" at bounding box center [292, 220] width 6 height 6
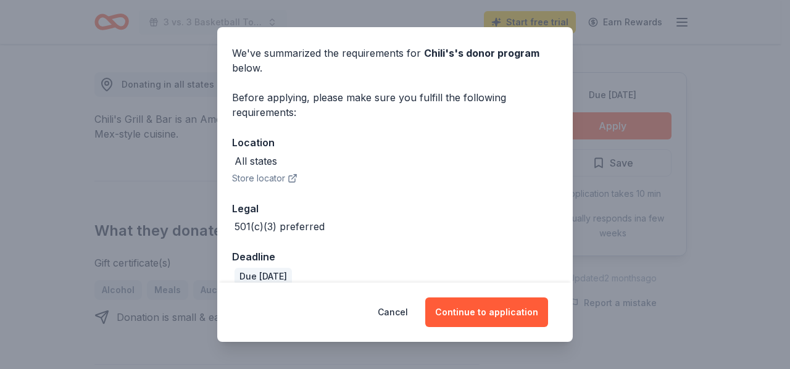
scroll to position [58, 0]
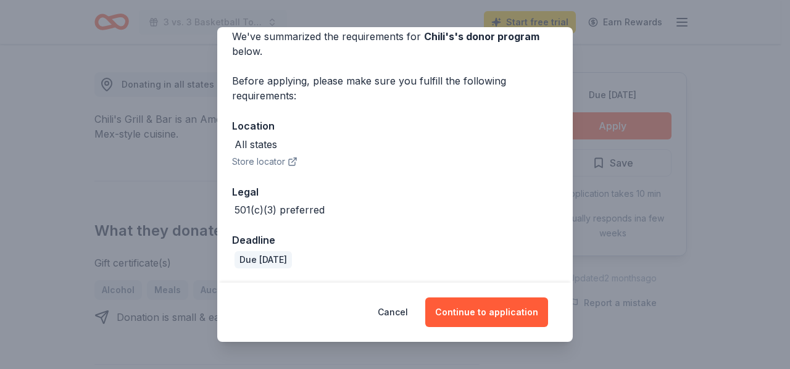
click at [251, 161] on button "Store locator" at bounding box center [264, 161] width 65 height 15
click at [486, 318] on button "Continue to application" at bounding box center [486, 313] width 123 height 30
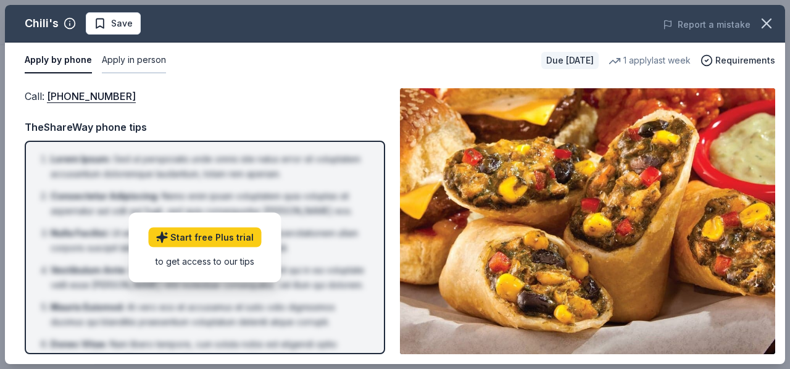
click at [130, 63] on button "Apply in person" at bounding box center [134, 61] width 64 height 26
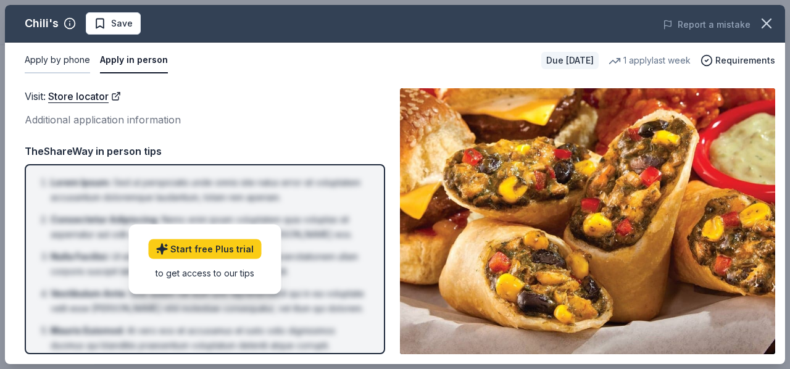
click at [49, 61] on button "Apply by phone" at bounding box center [57, 61] width 65 height 26
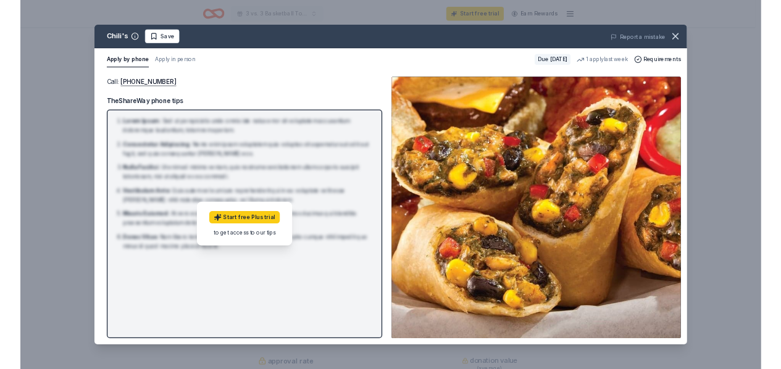
scroll to position [333, 0]
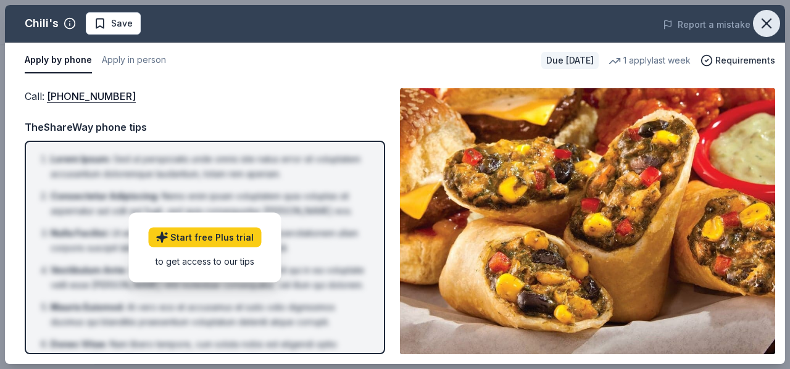
click at [762, 23] on icon "button" at bounding box center [766, 23] width 17 height 17
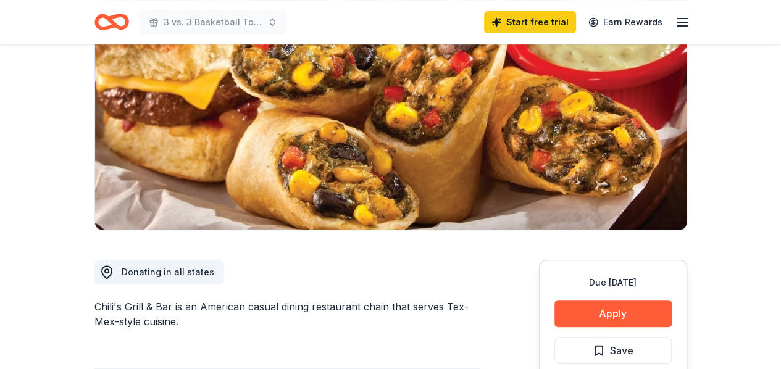
scroll to position [0, 0]
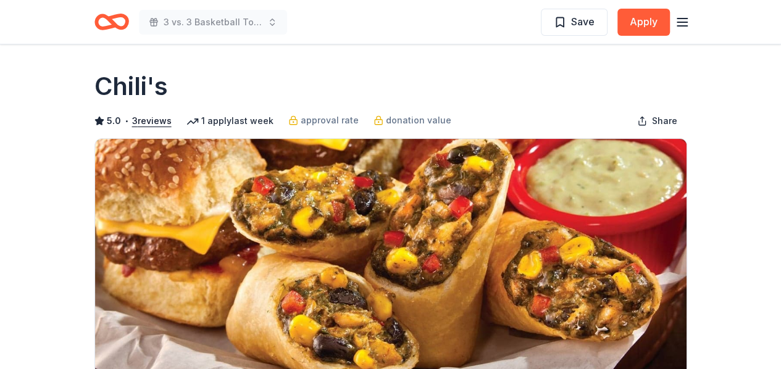
click at [114, 22] on icon "Home" at bounding box center [105, 21] width 19 height 12
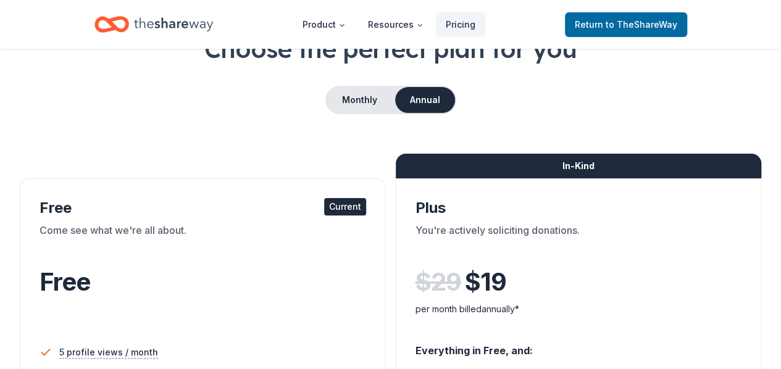
scroll to position [84, 0]
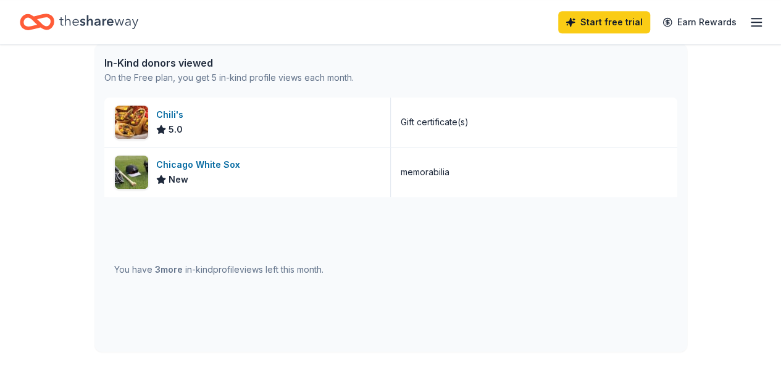
scroll to position [327, 0]
click at [205, 169] on div "Chicago White Sox" at bounding box center [200, 165] width 89 height 15
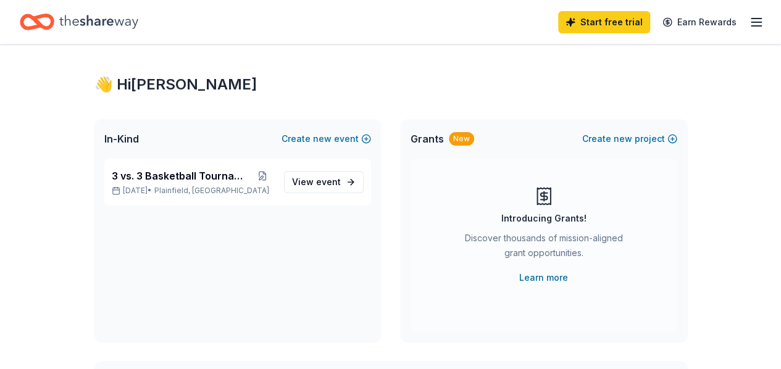
scroll to position [0, 0]
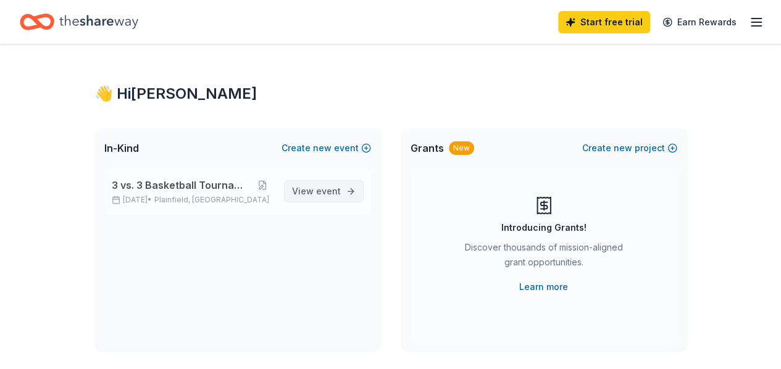
click at [319, 196] on span "event" at bounding box center [328, 191] width 25 height 10
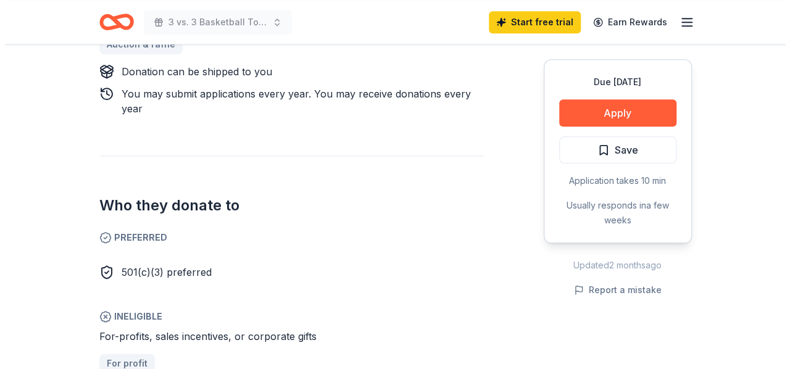
scroll to position [675, 0]
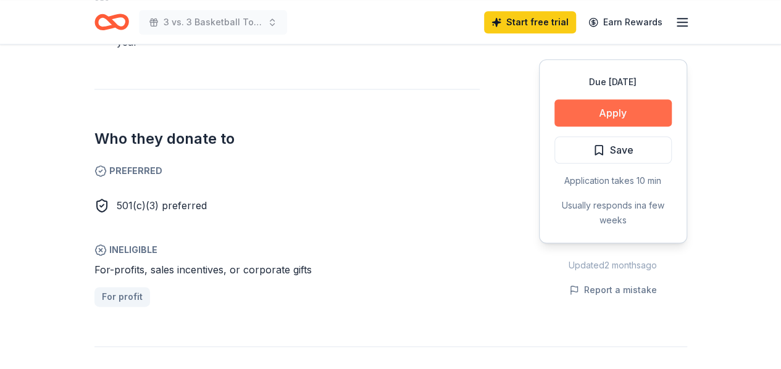
click at [628, 114] on button "Apply" at bounding box center [612, 112] width 117 height 27
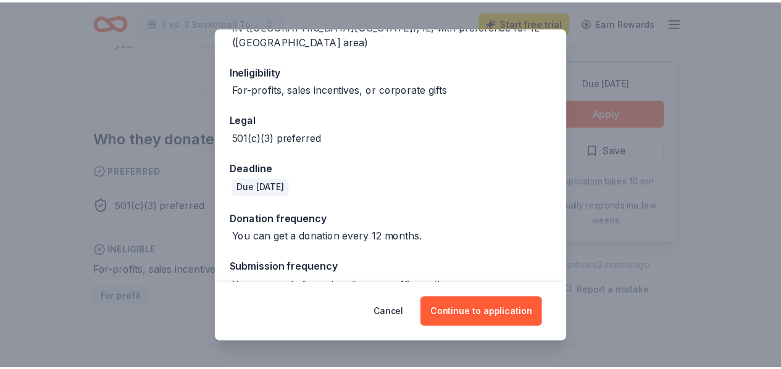
scroll to position [201, 0]
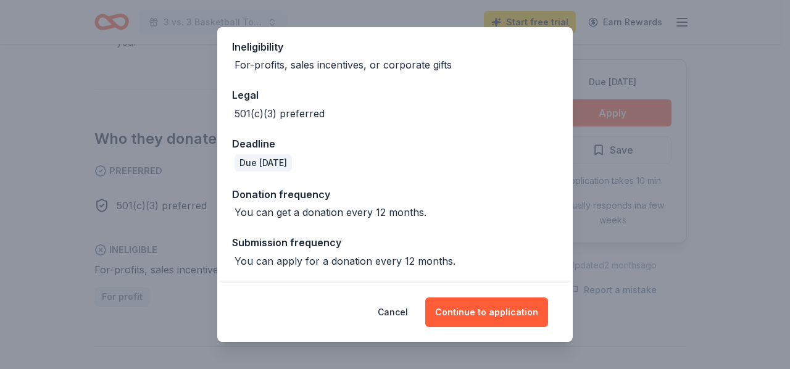
click at [721, 120] on div "Donor Program Requirements We've summarized the requirements for Chicago White …" at bounding box center [395, 184] width 790 height 369
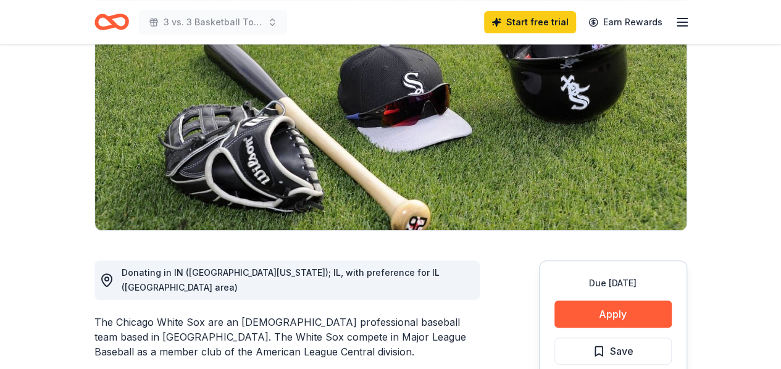
scroll to position [0, 0]
